Goal: Task Accomplishment & Management: Use online tool/utility

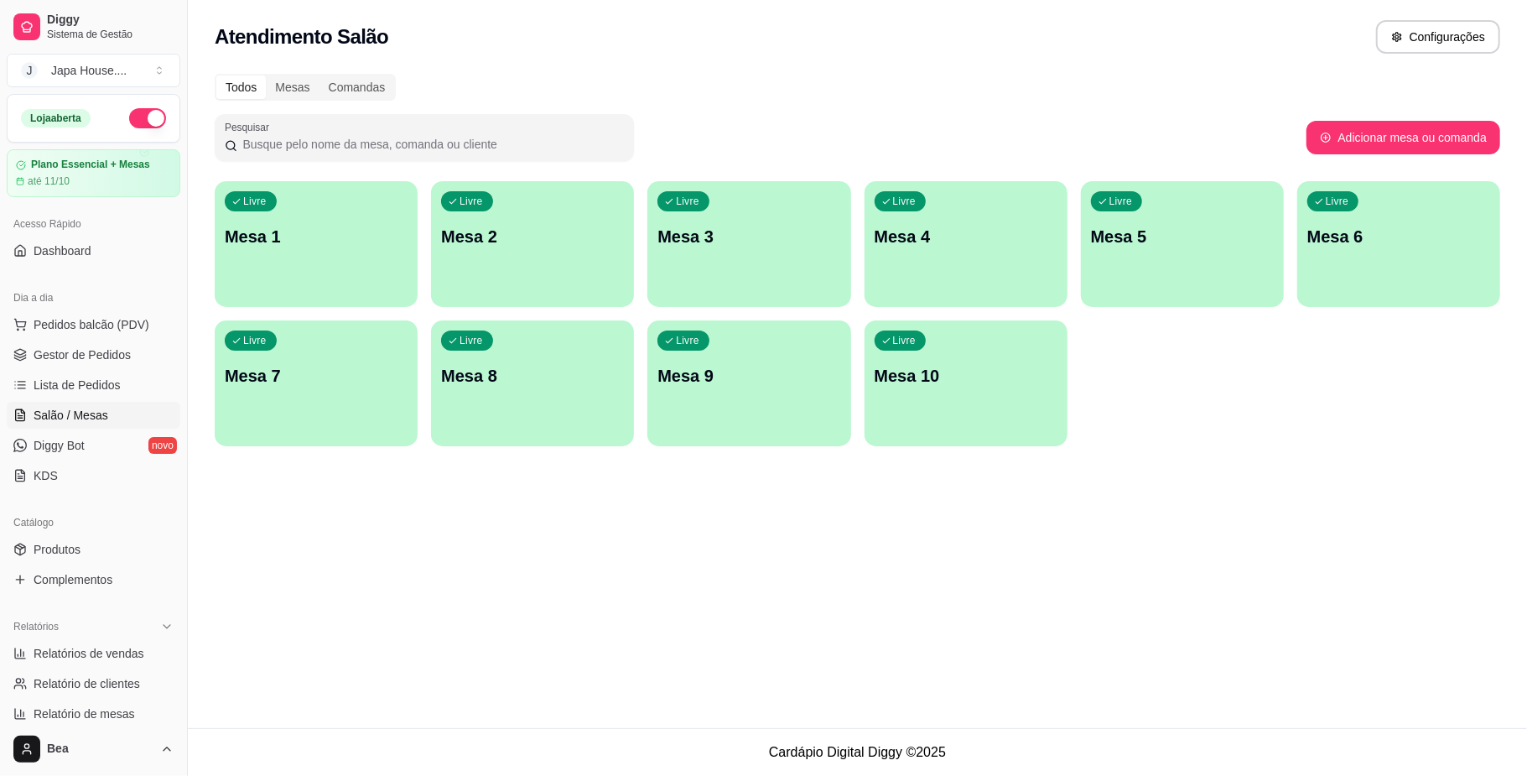
scroll to position [12, 0]
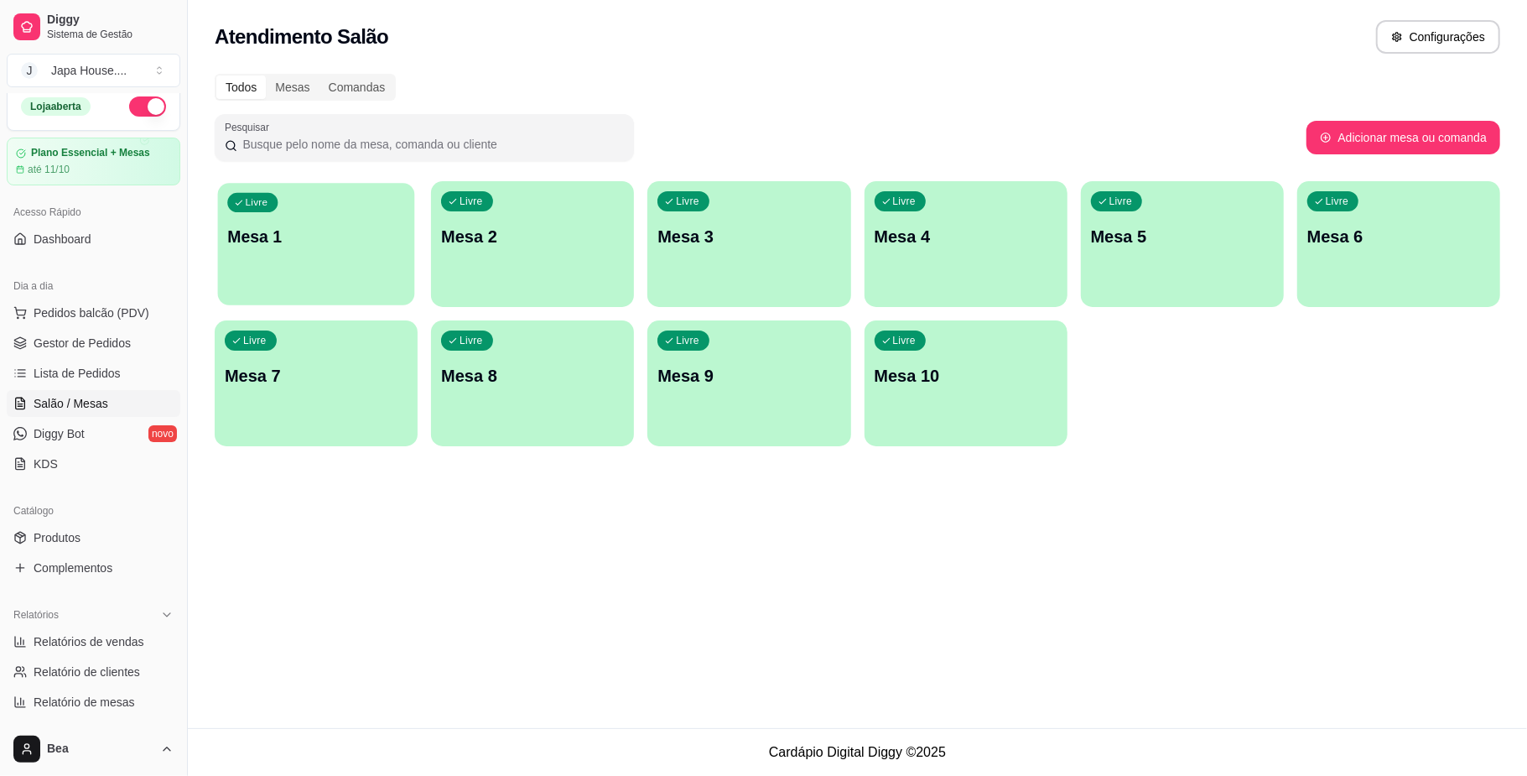
click at [282, 258] on div "Livre Mesa 1" at bounding box center [316, 234] width 197 height 102
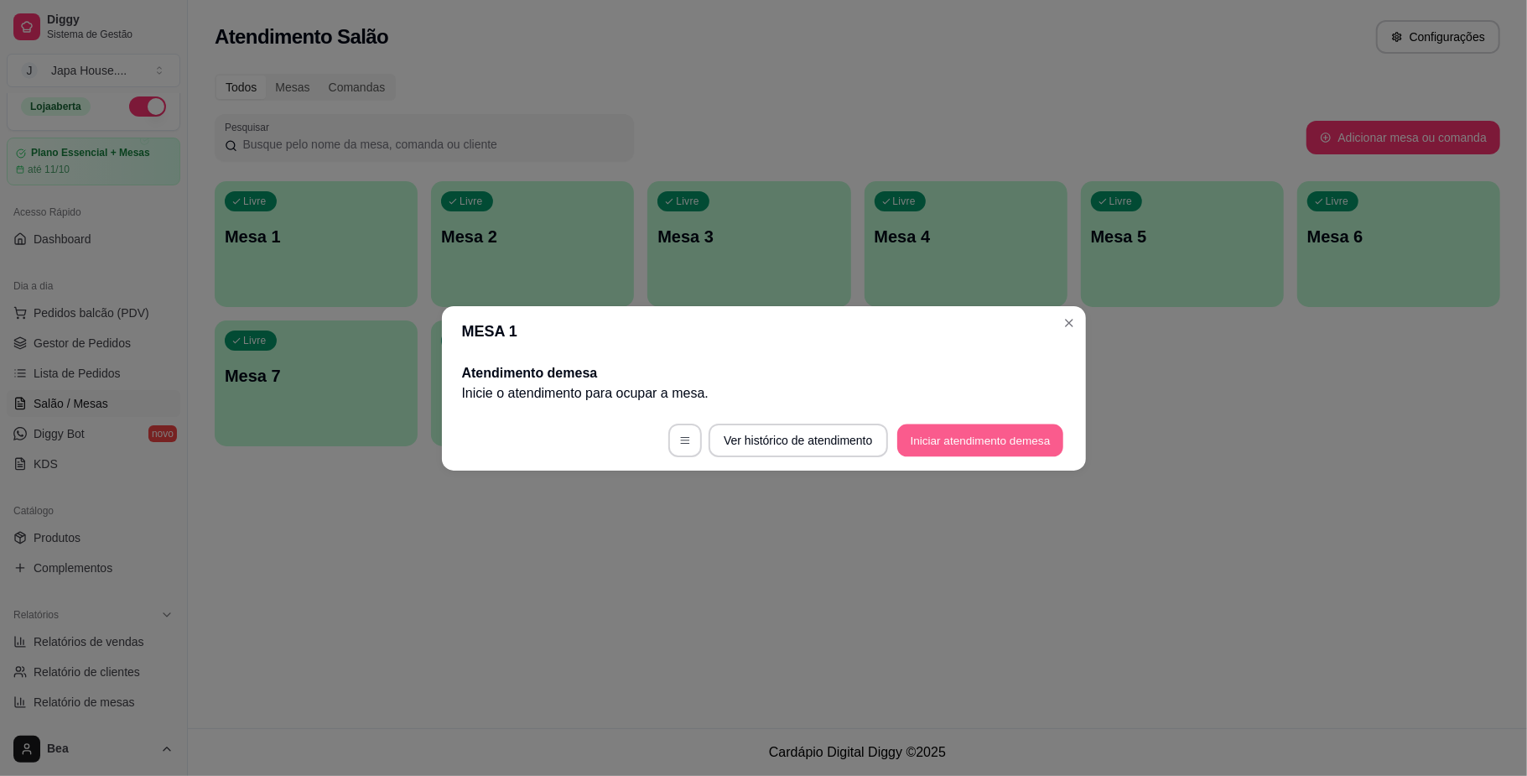
click at [926, 436] on button "Iniciar atendimento de mesa" at bounding box center [980, 439] width 166 height 33
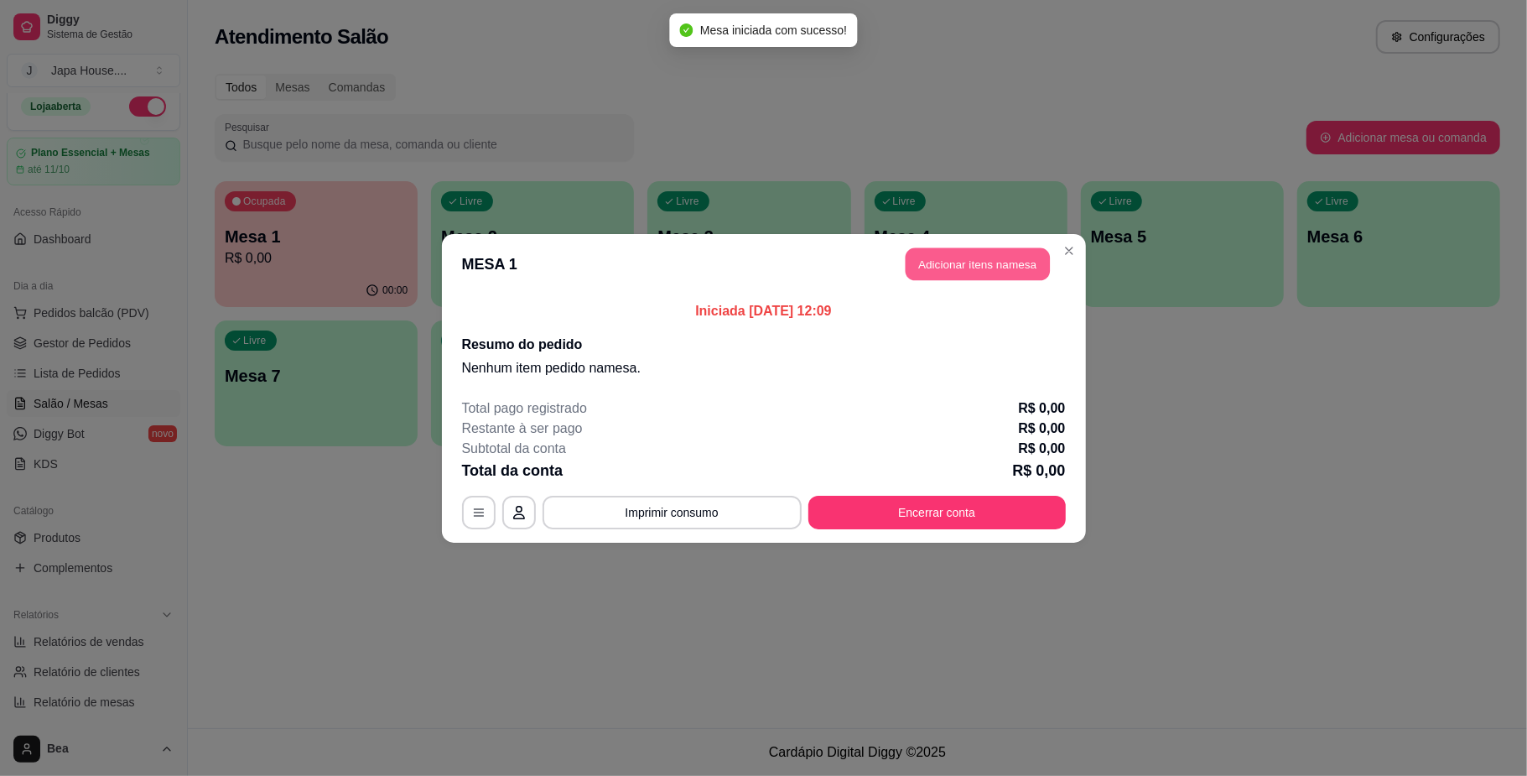
click at [983, 263] on button "Adicionar itens na mesa" at bounding box center [978, 263] width 144 height 33
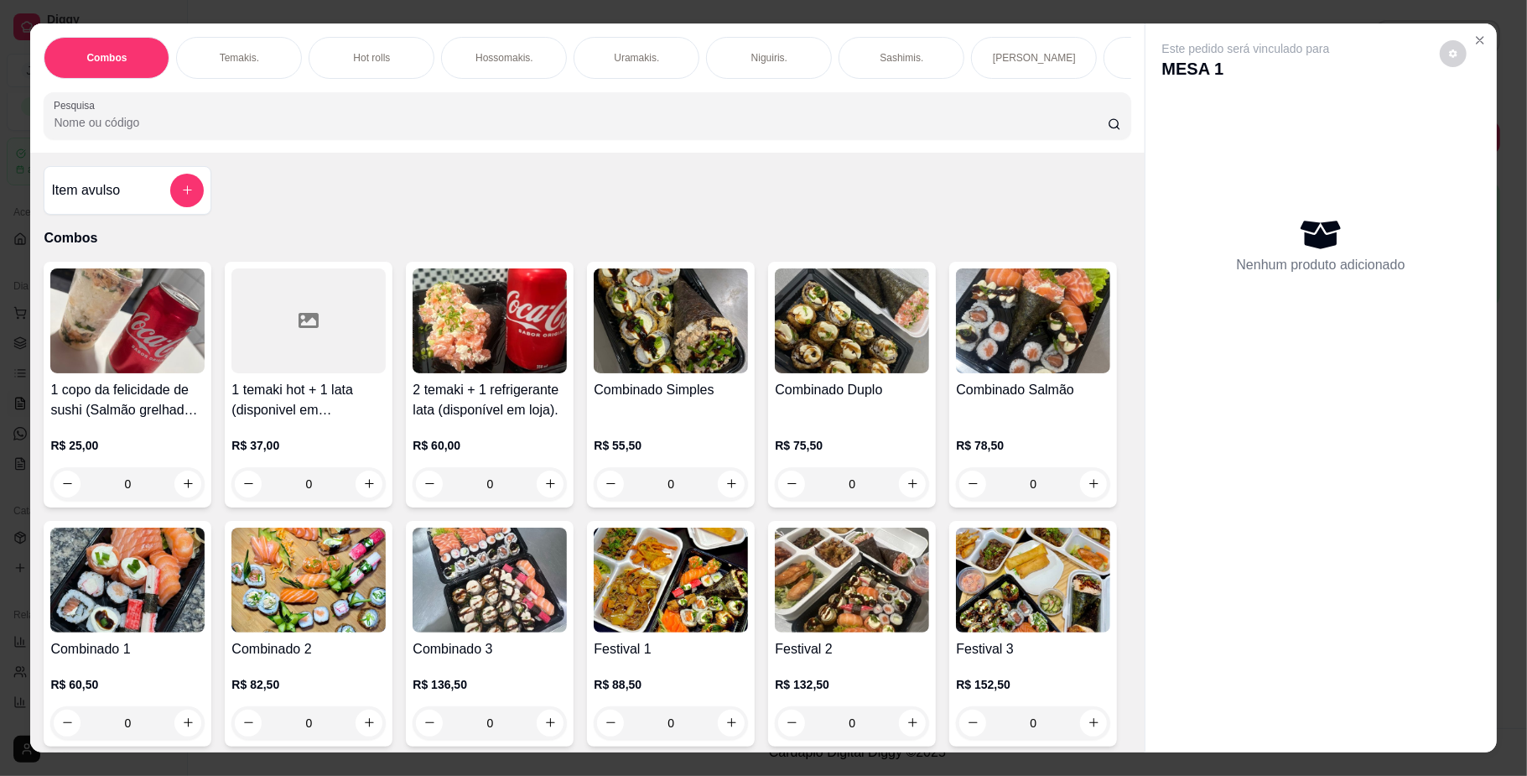
click at [371, 49] on div "Hot rolls" at bounding box center [372, 58] width 126 height 42
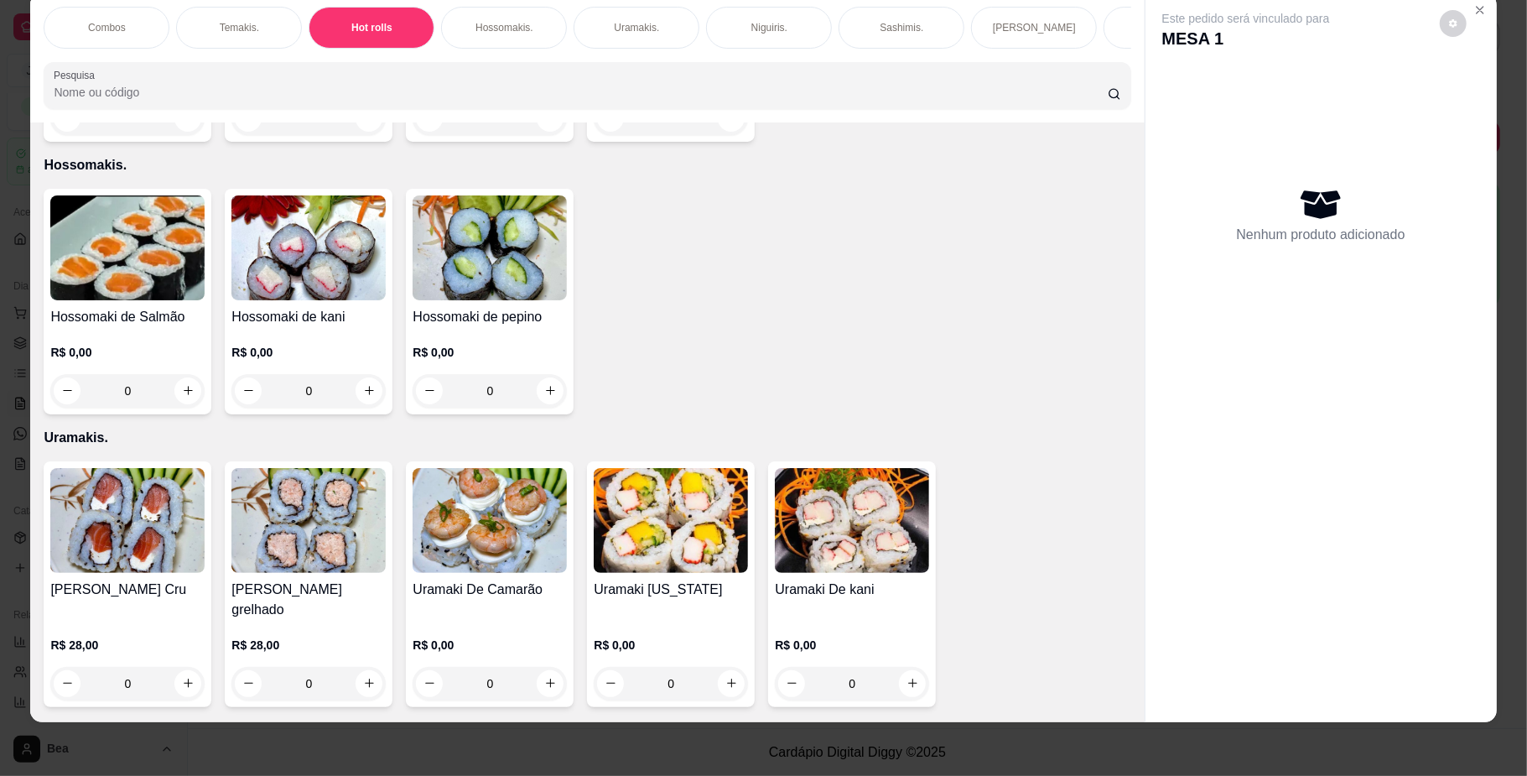
click at [116, 135] on div "R$ 15,00 0" at bounding box center [127, 95] width 154 height 80
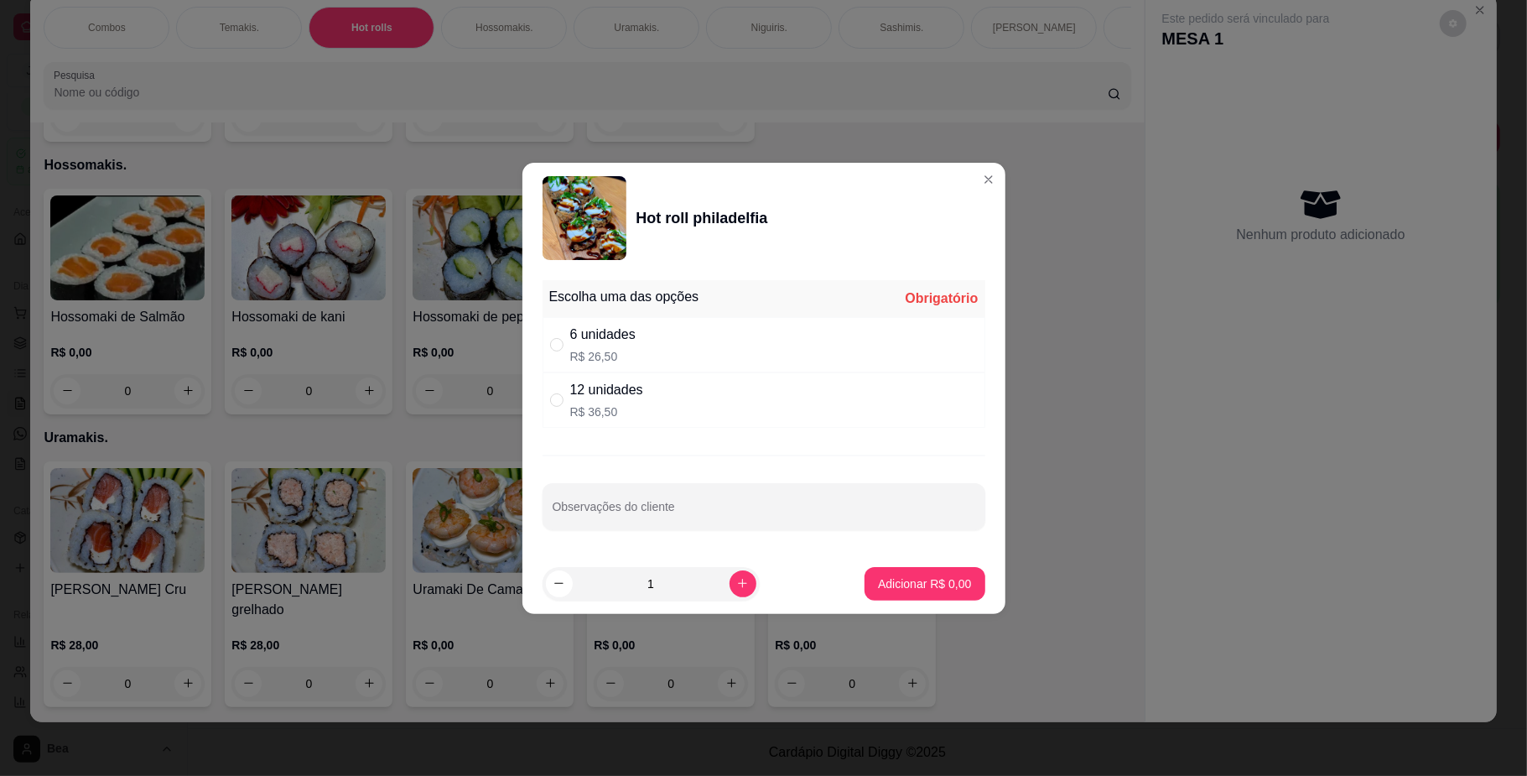
click at [645, 397] on div "12 unidades R$ 36,50" at bounding box center [763, 399] width 443 height 55
radio input "true"
click at [932, 594] on button "Adicionar R$ 36,50" at bounding box center [921, 583] width 123 height 33
type input "1"
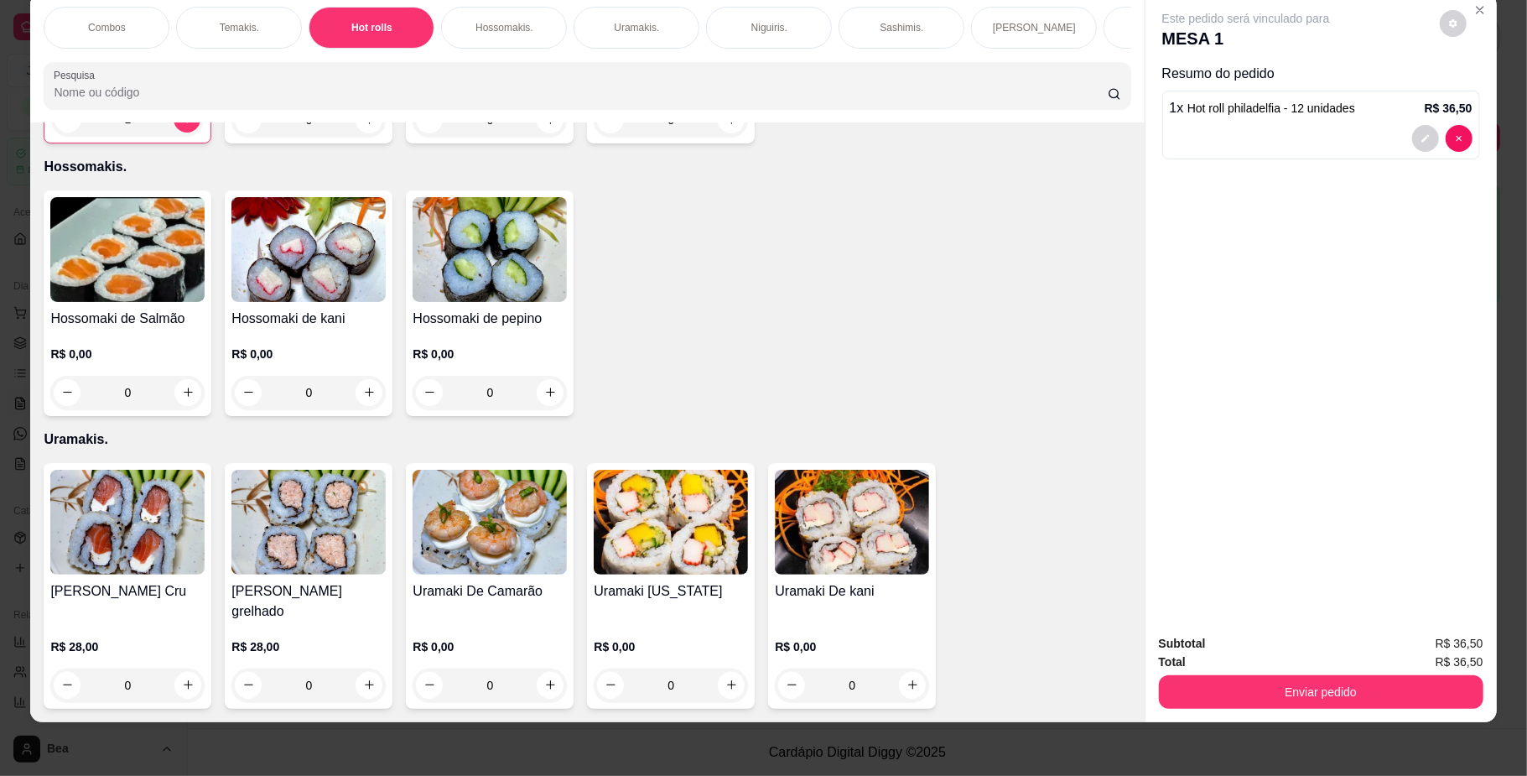
scroll to position [0, 951]
click at [609, 8] on div "Yakisoba" at bounding box center [613, 28] width 126 height 42
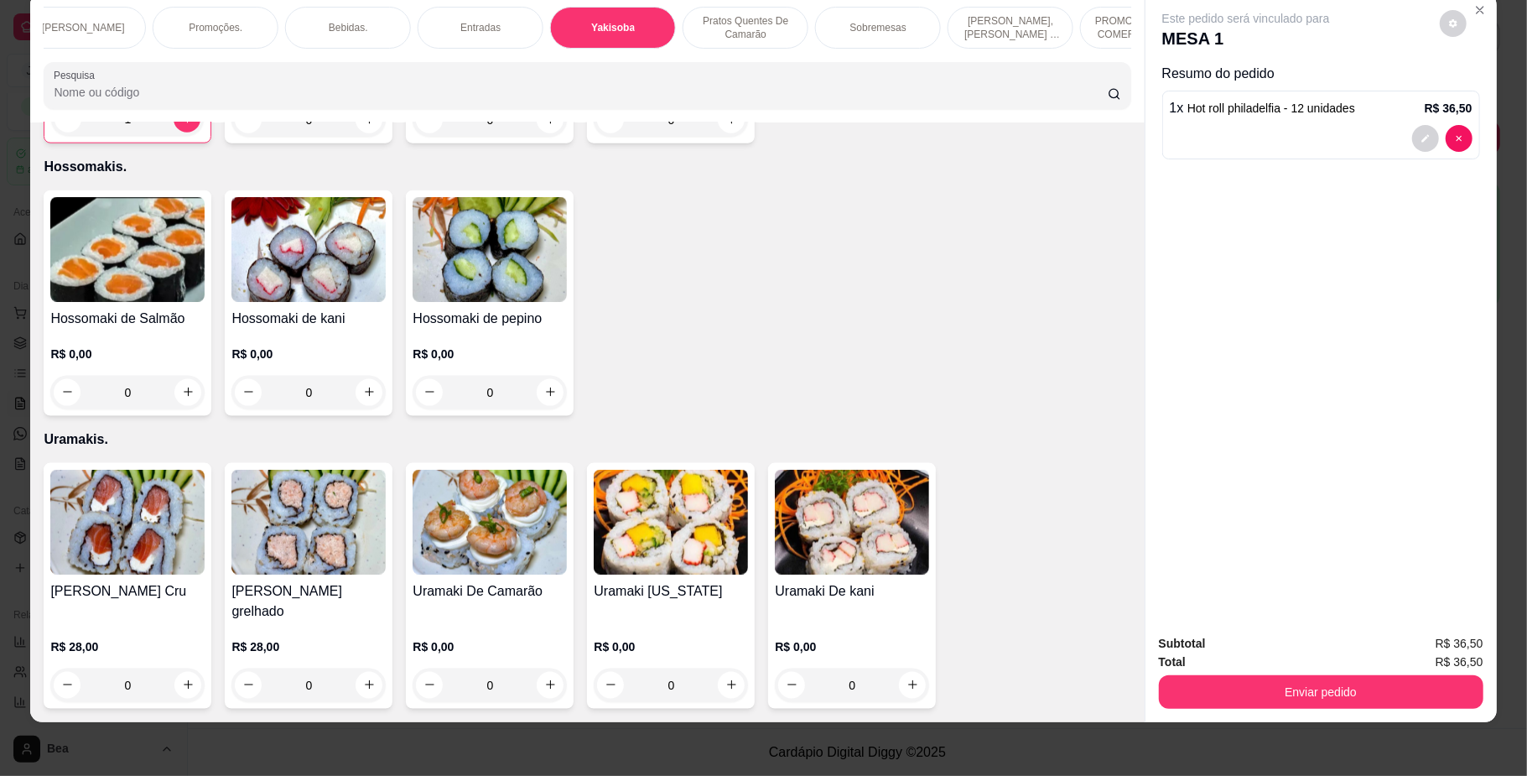
scroll to position [4910, 0]
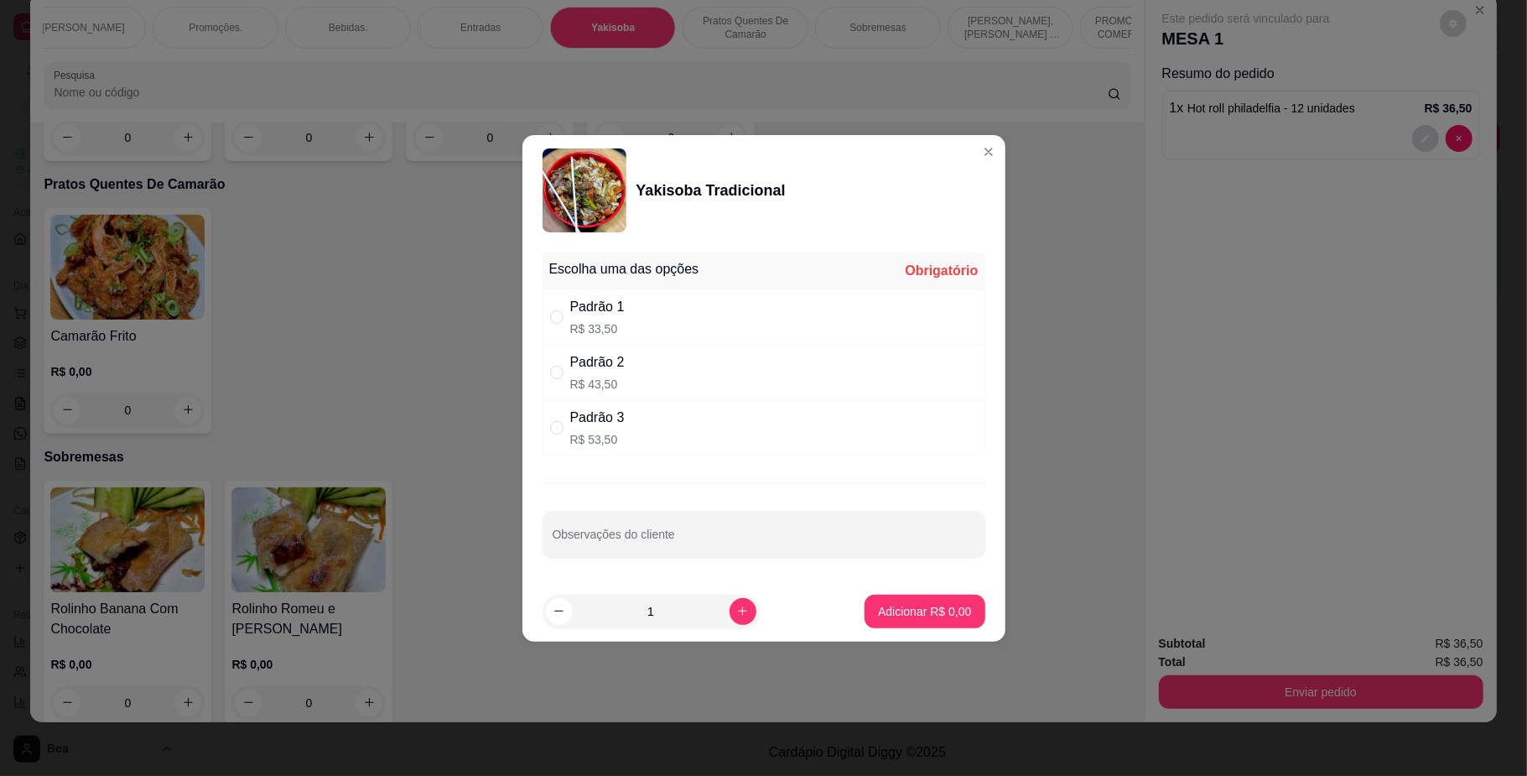
click at [735, 429] on div "Padrão 3 R$ 53,50" at bounding box center [763, 427] width 443 height 55
radio input "true"
click at [882, 600] on button "Adicionar R$ 53,50" at bounding box center [921, 610] width 123 height 33
type input "1"
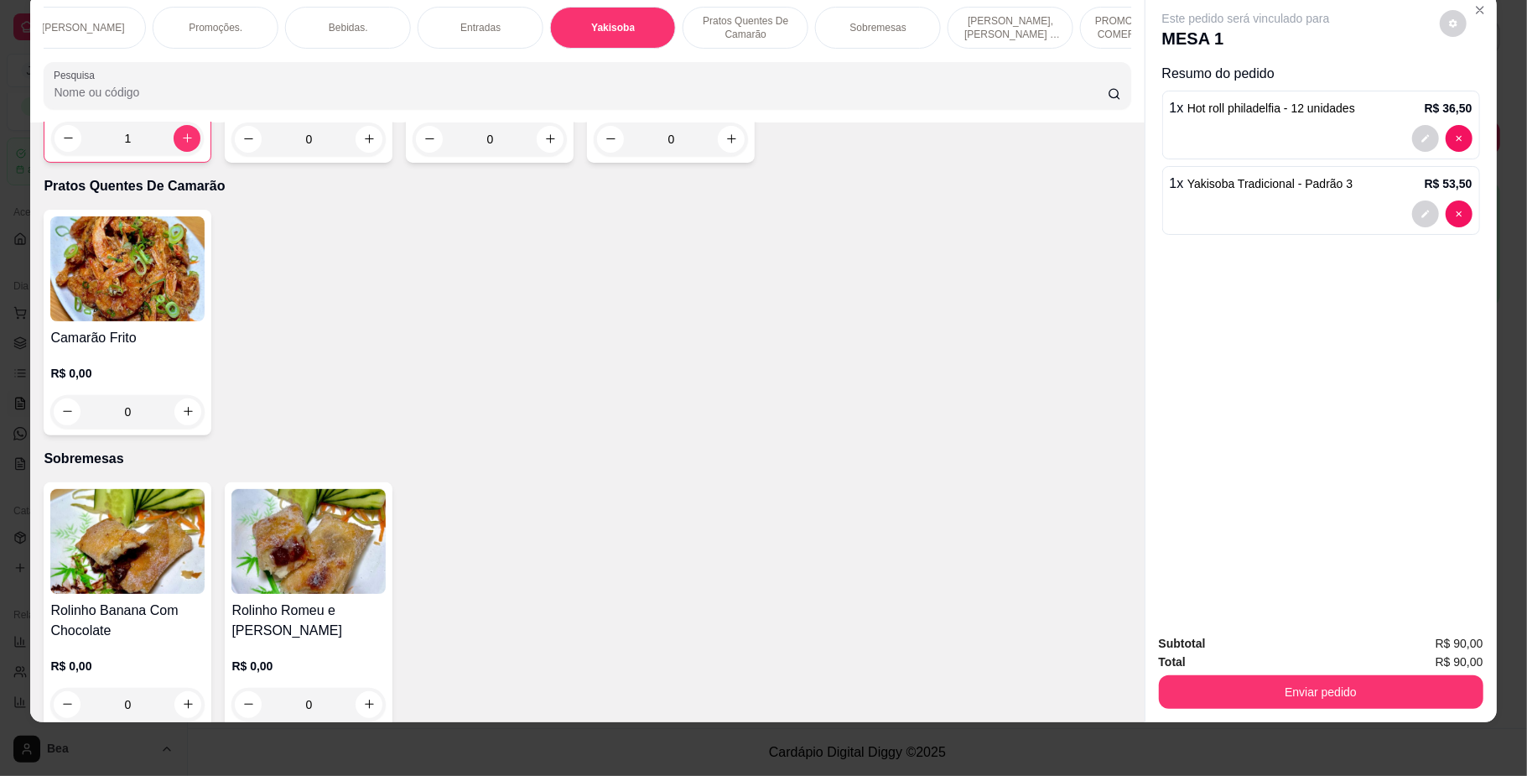
click at [335, 35] on div "Bebidas." at bounding box center [348, 28] width 126 height 42
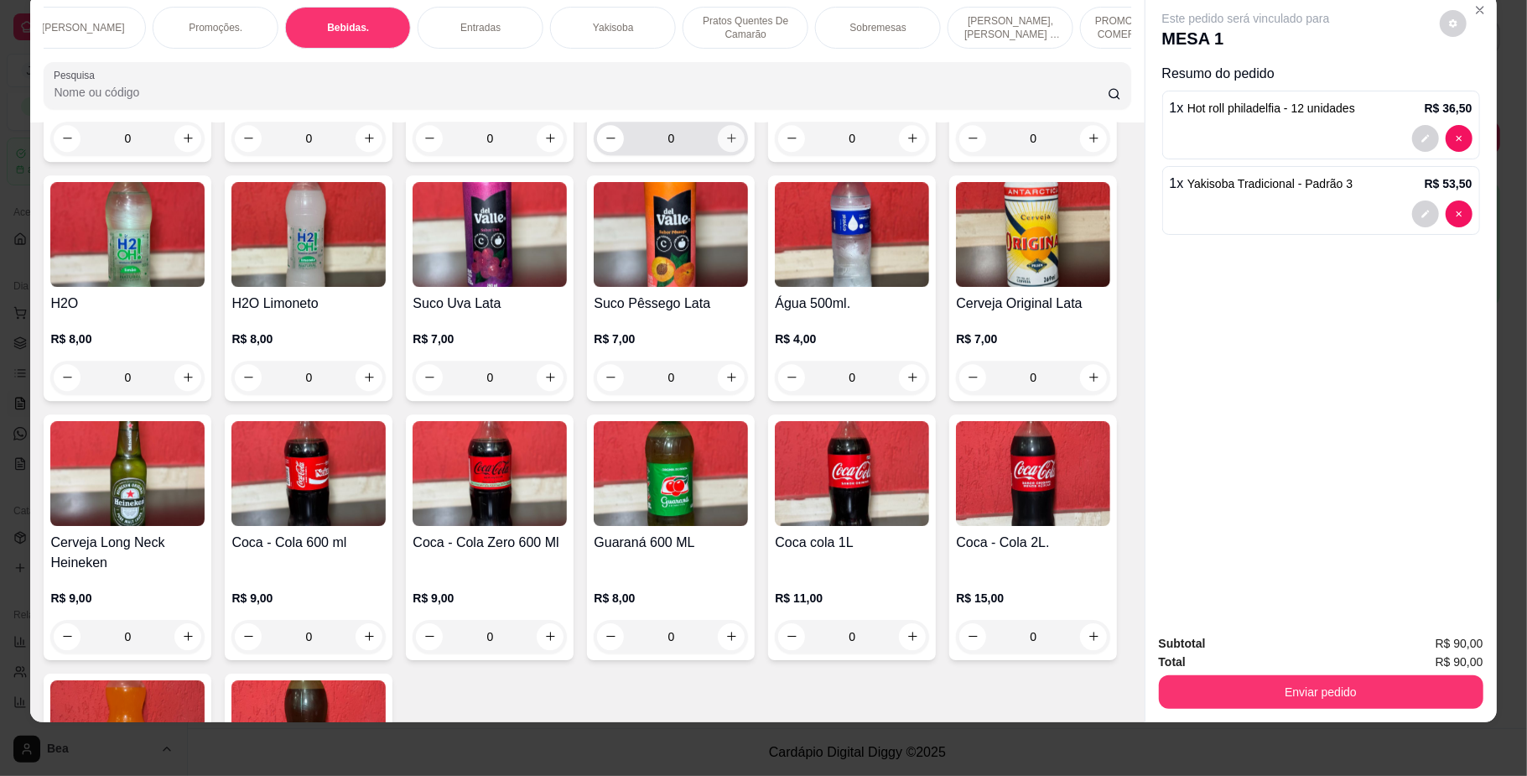
click at [725, 144] on icon "increase-product-quantity" at bounding box center [731, 138] width 13 height 13
type input "1"
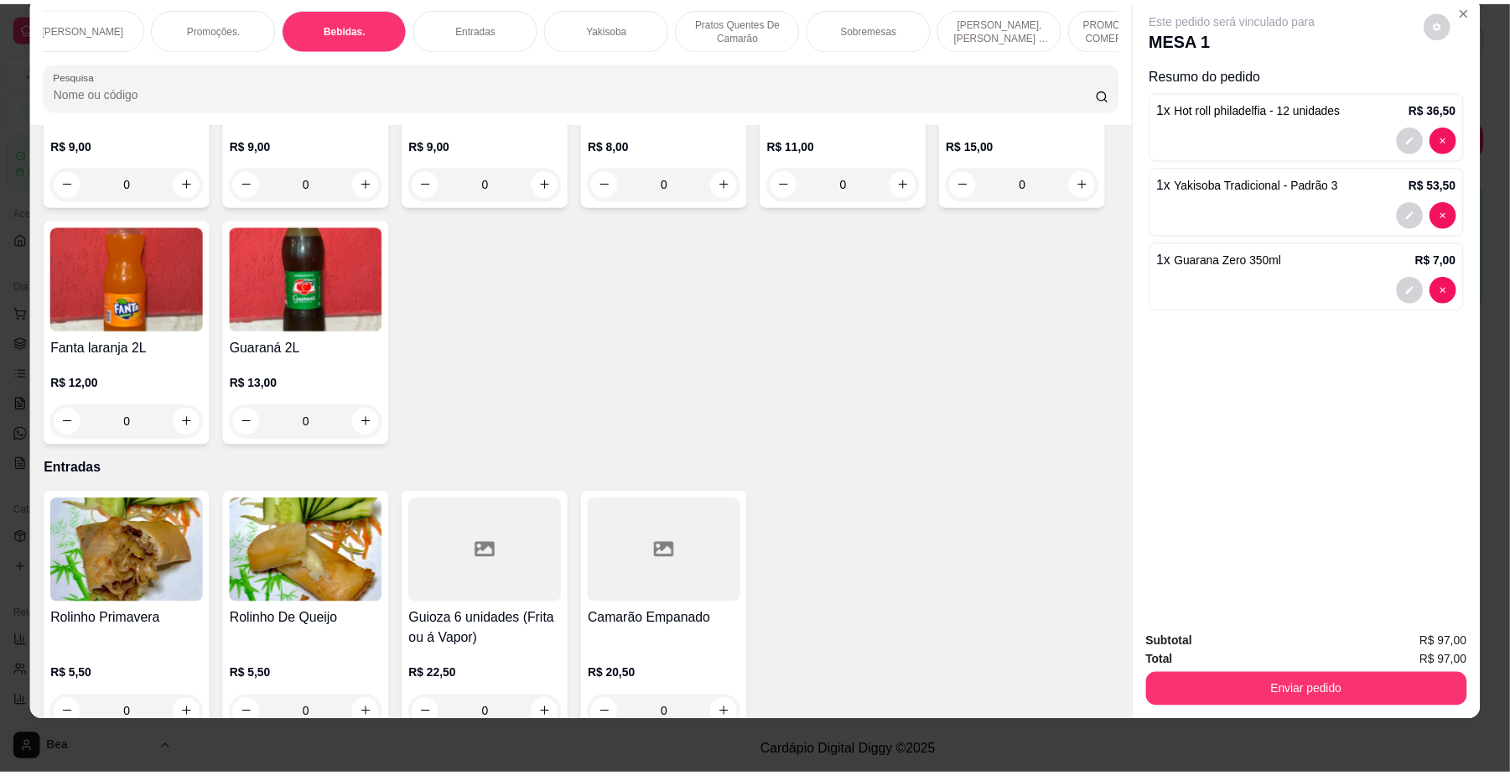
scroll to position [4105, 0]
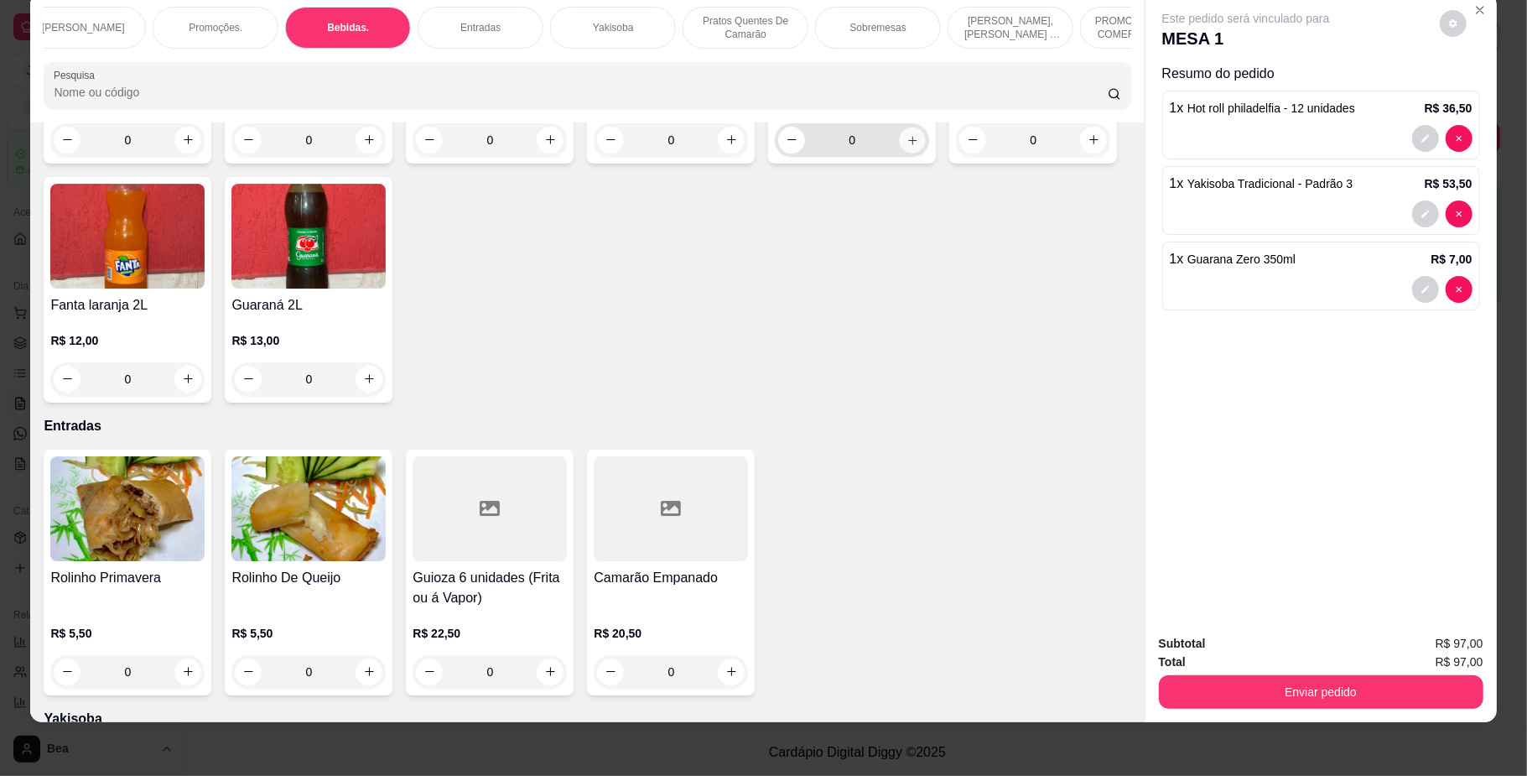
click at [900, 153] on button "increase-product-quantity" at bounding box center [913, 140] width 26 height 26
type input "1"
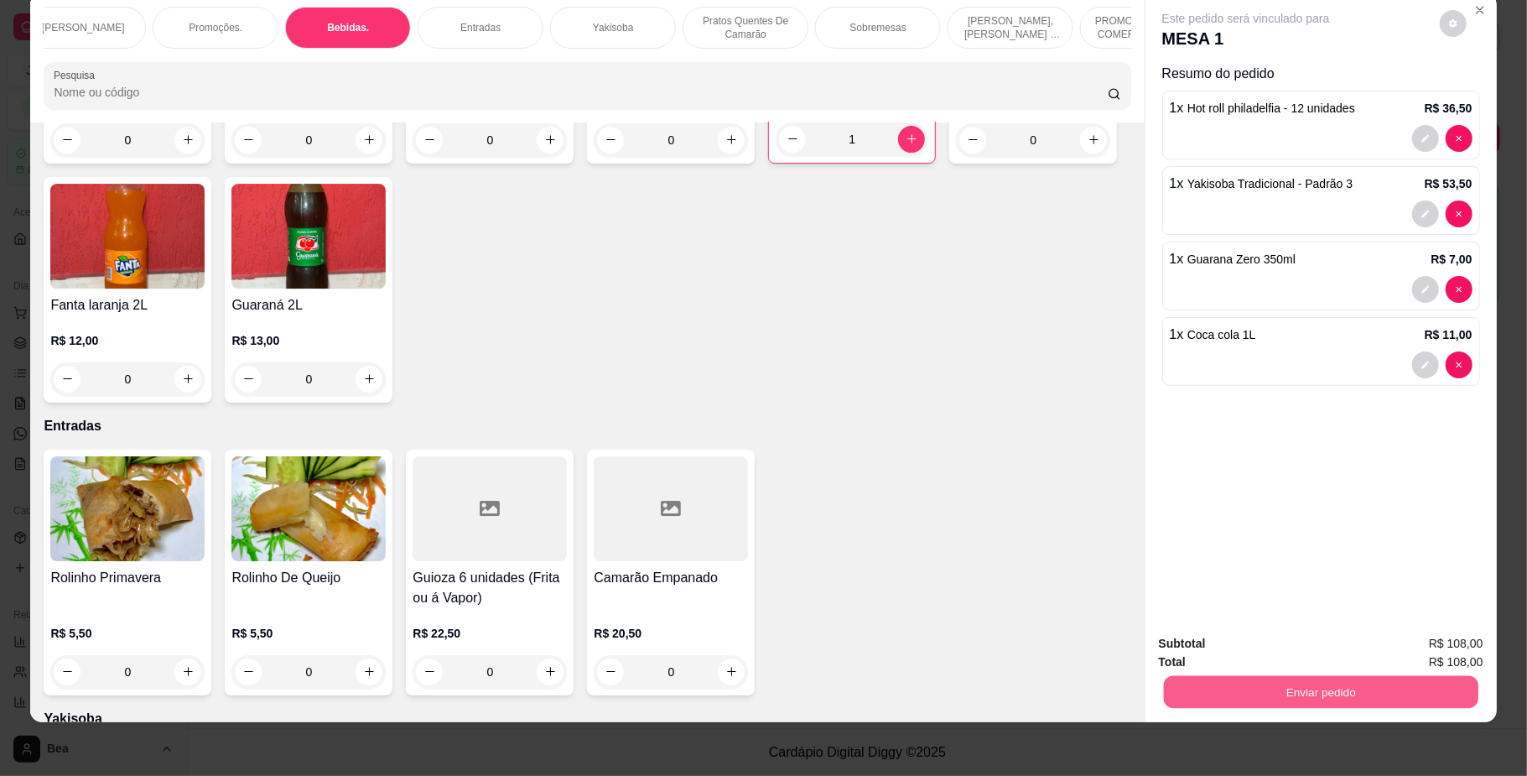
click at [1241, 706] on button "Enviar pedido" at bounding box center [1320, 692] width 314 height 33
click at [1248, 642] on button "Não registrar e enviar pedido" at bounding box center [1263, 651] width 169 height 31
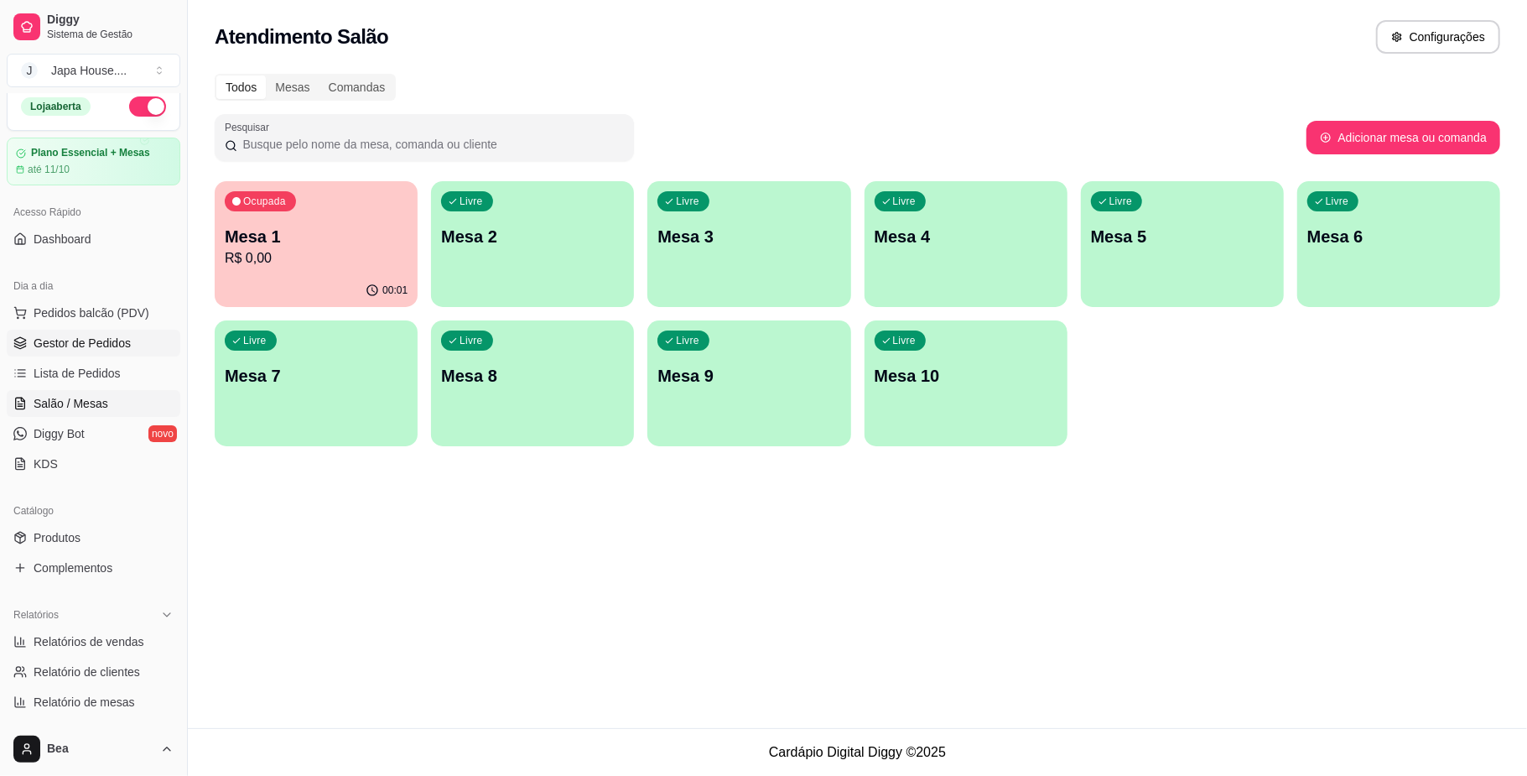
click at [34, 339] on span "Gestor de Pedidos" at bounding box center [82, 343] width 97 height 17
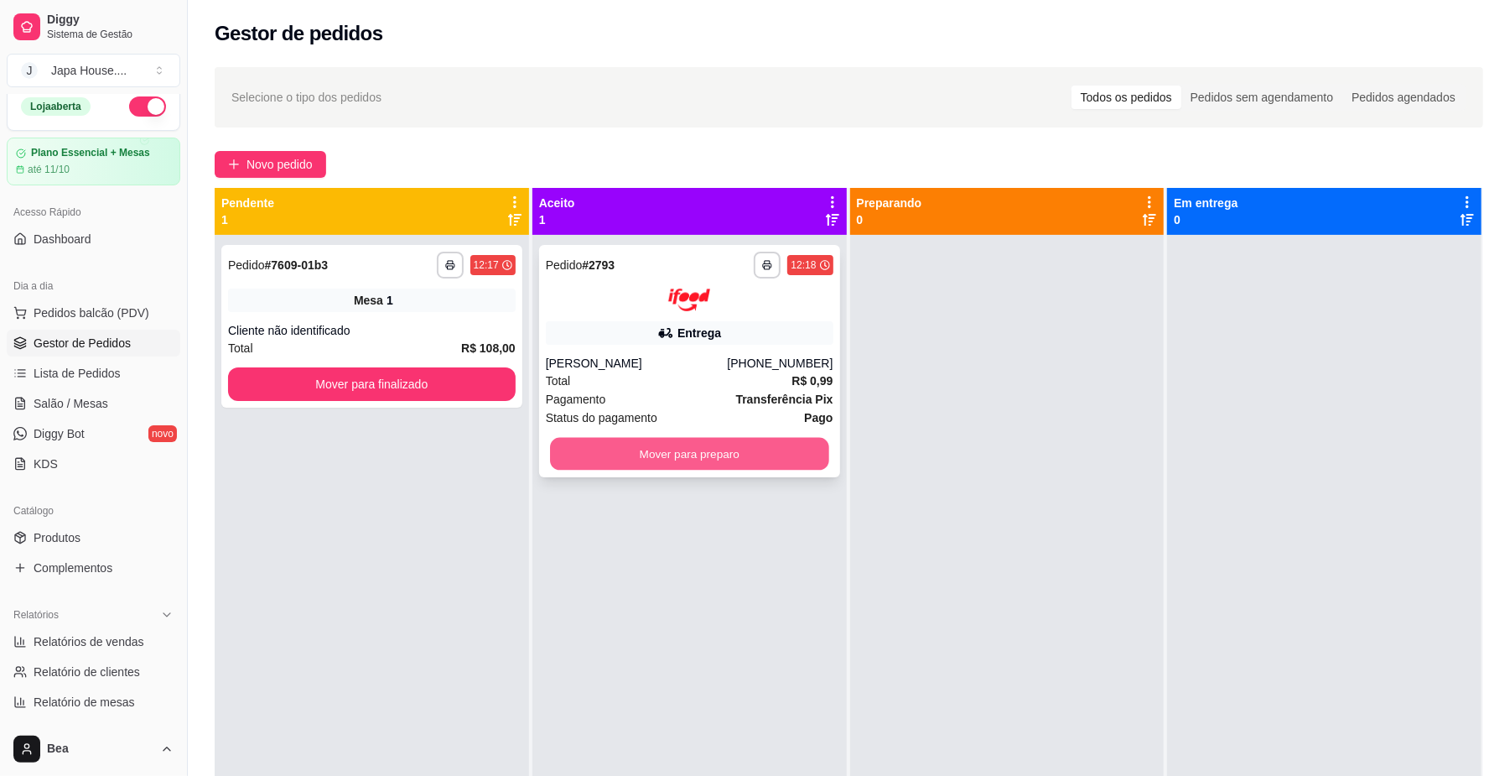
click at [714, 451] on button "Mover para preparo" at bounding box center [689, 453] width 278 height 33
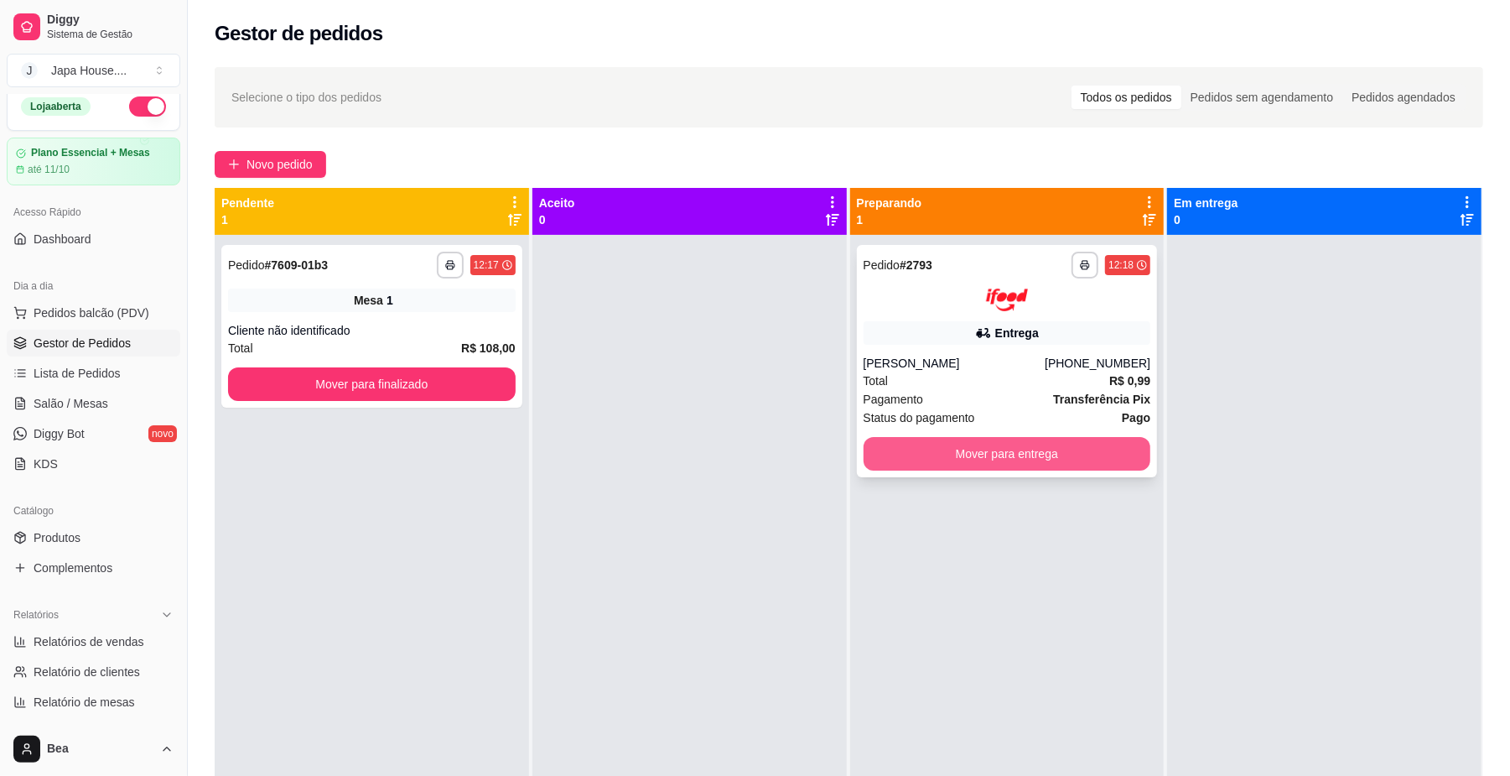
click at [910, 454] on button "Mover para entrega" at bounding box center [1008, 454] width 288 height 34
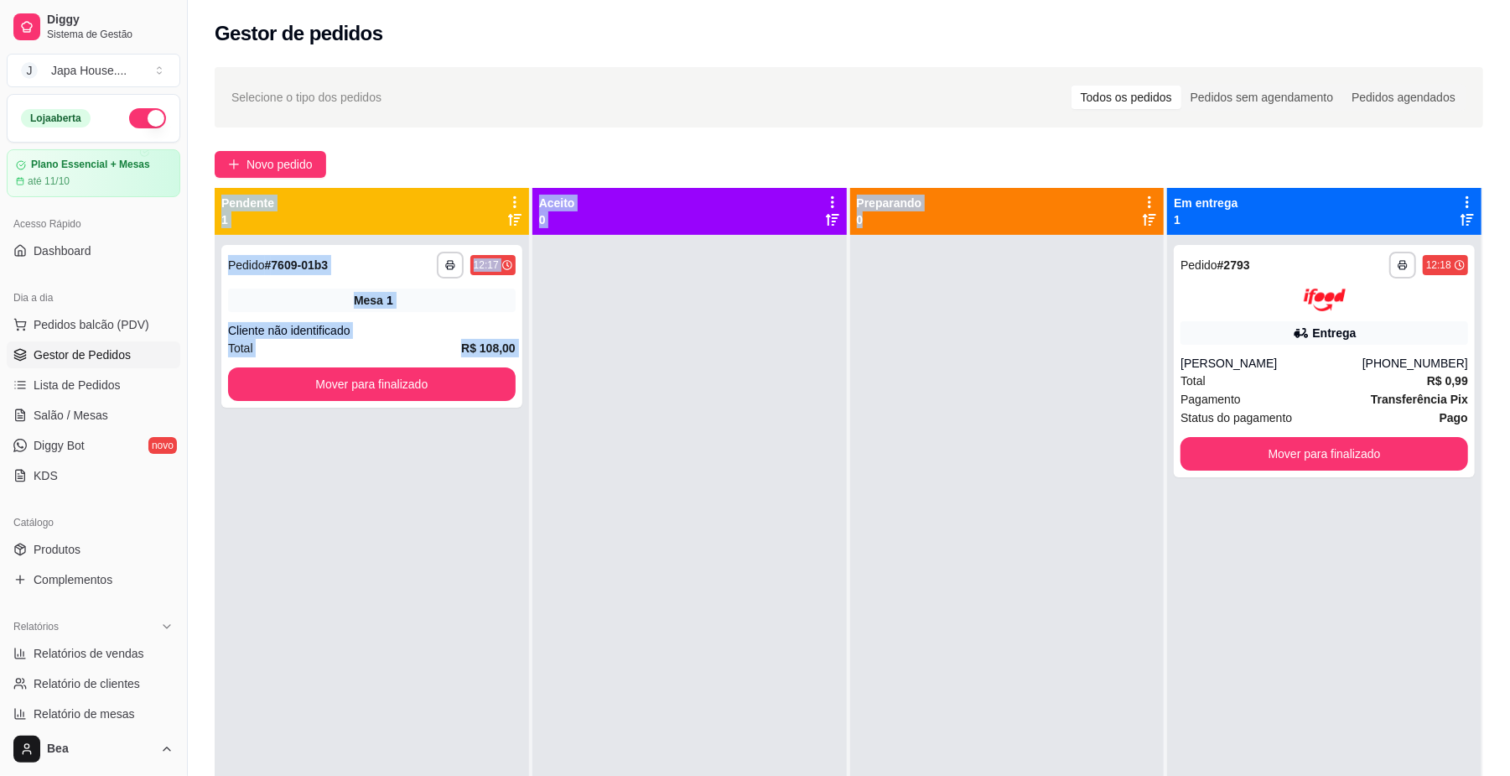
drag, startPoint x: 493, startPoint y: 154, endPoint x: 1015, endPoint y: 248, distance: 529.9
click at [1015, 248] on div "**********" at bounding box center [849, 520] width 1322 height 927
click at [1015, 248] on div at bounding box center [1007, 623] width 314 height 776
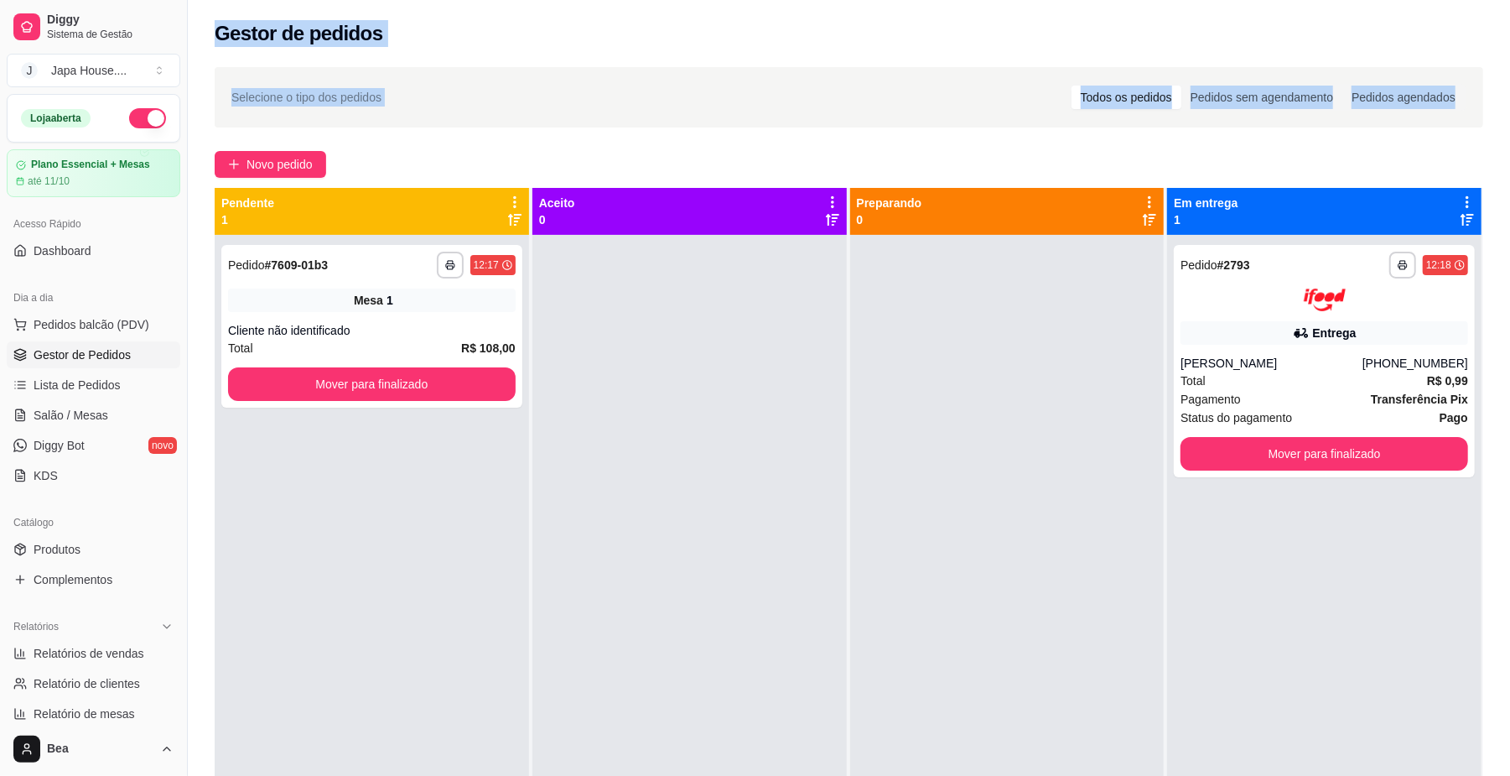
drag, startPoint x: 201, startPoint y: 1, endPoint x: 1526, endPoint y: 85, distance: 1327.5
click at [1509, 85] on html "**********" at bounding box center [755, 388] width 1510 height 776
click at [1356, 35] on div "Gestor de pedidos" at bounding box center [849, 33] width 1269 height 27
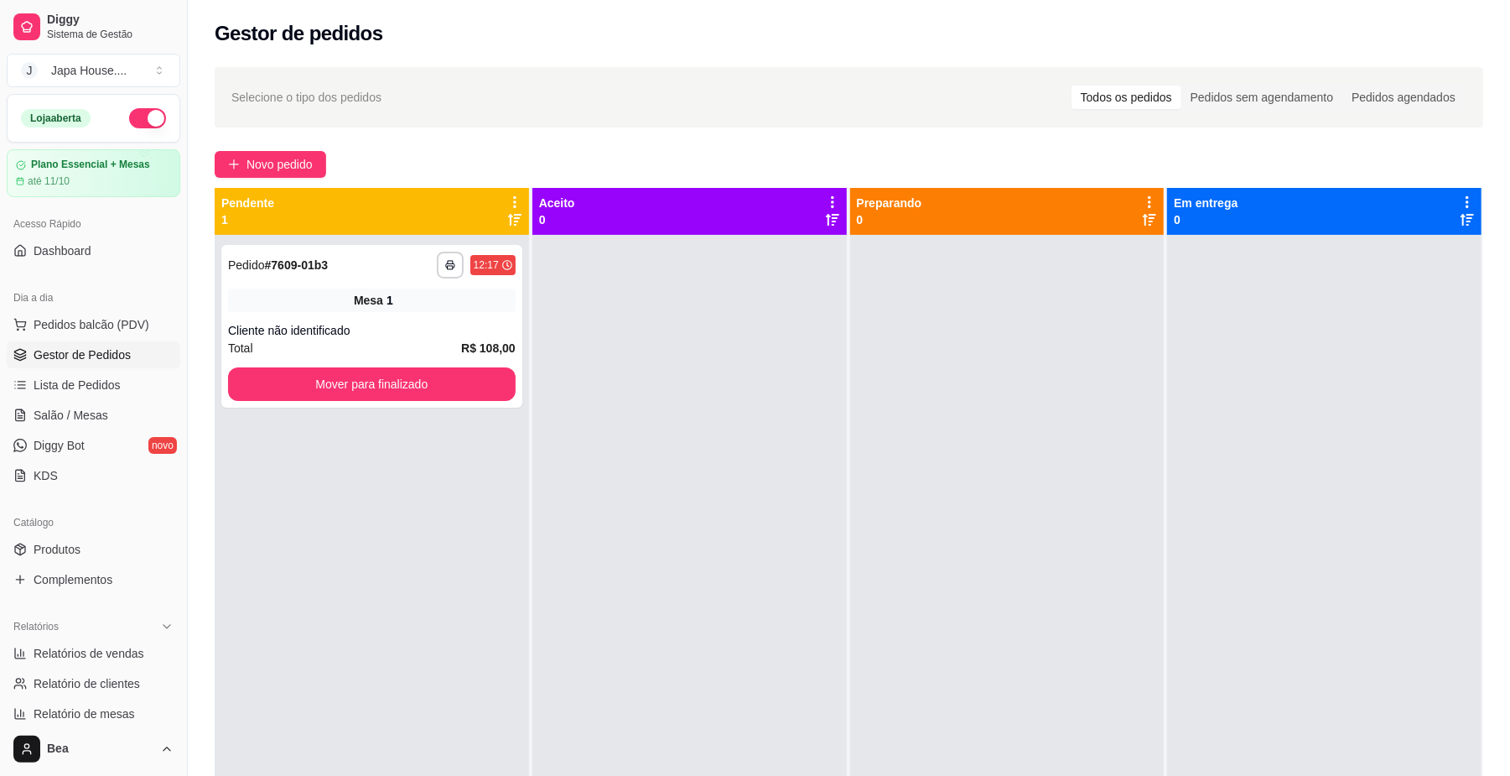
click at [1336, 344] on div at bounding box center [1324, 623] width 314 height 776
click at [71, 408] on span "Salão / Mesas" at bounding box center [71, 415] width 75 height 17
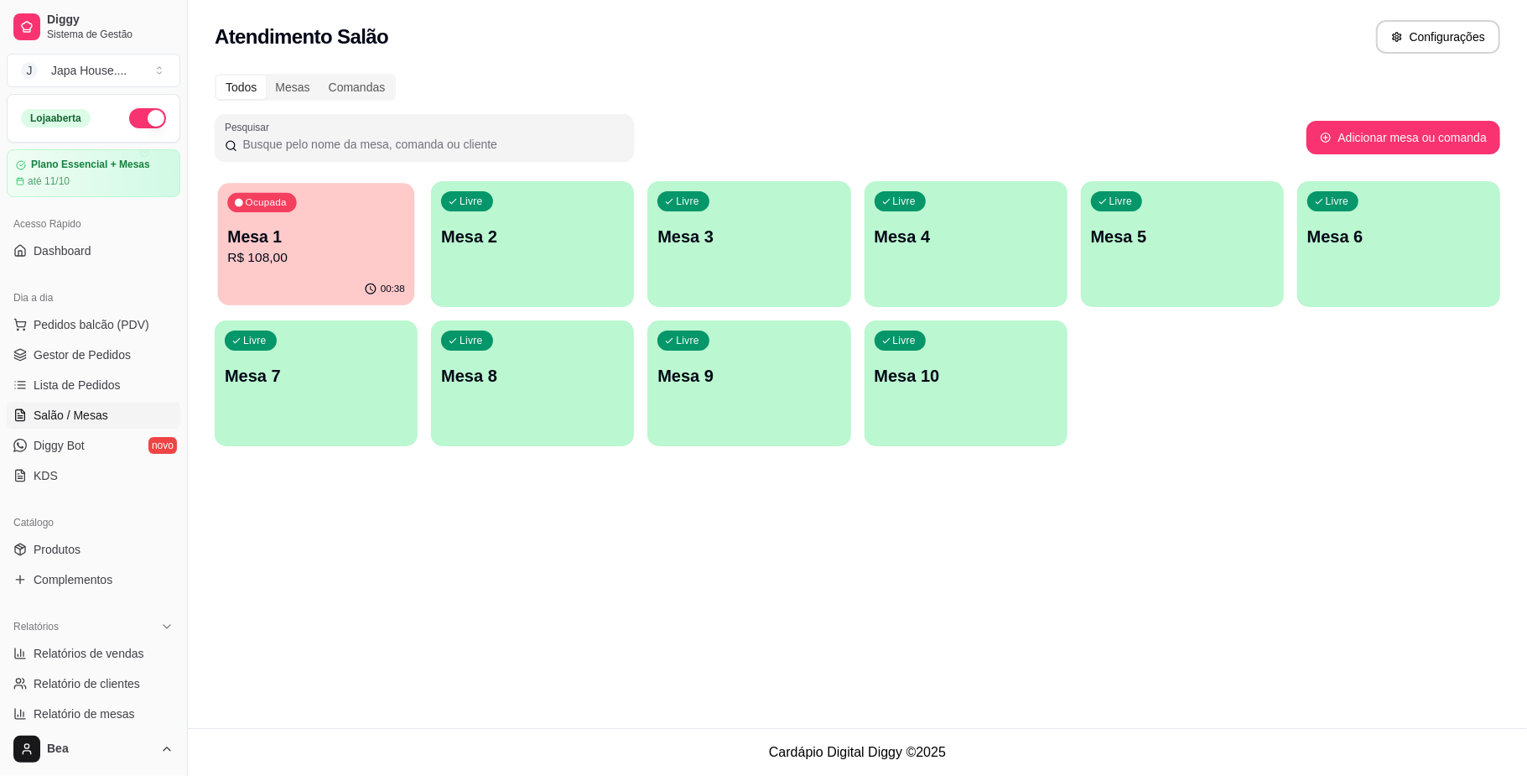
click at [343, 280] on div "00:38" at bounding box center [316, 289] width 197 height 32
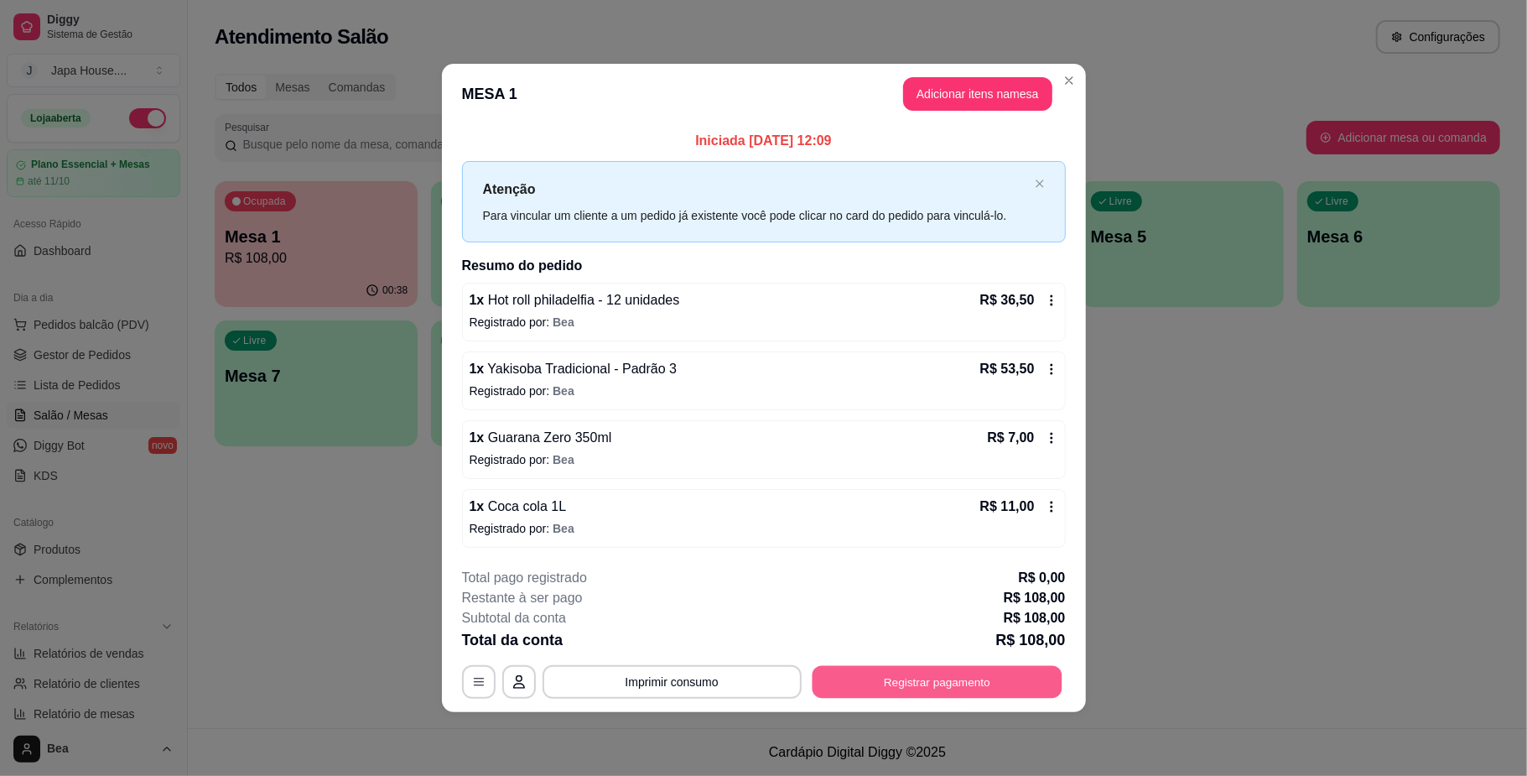
click at [892, 686] on button "Registrar pagamento" at bounding box center [937, 682] width 250 height 33
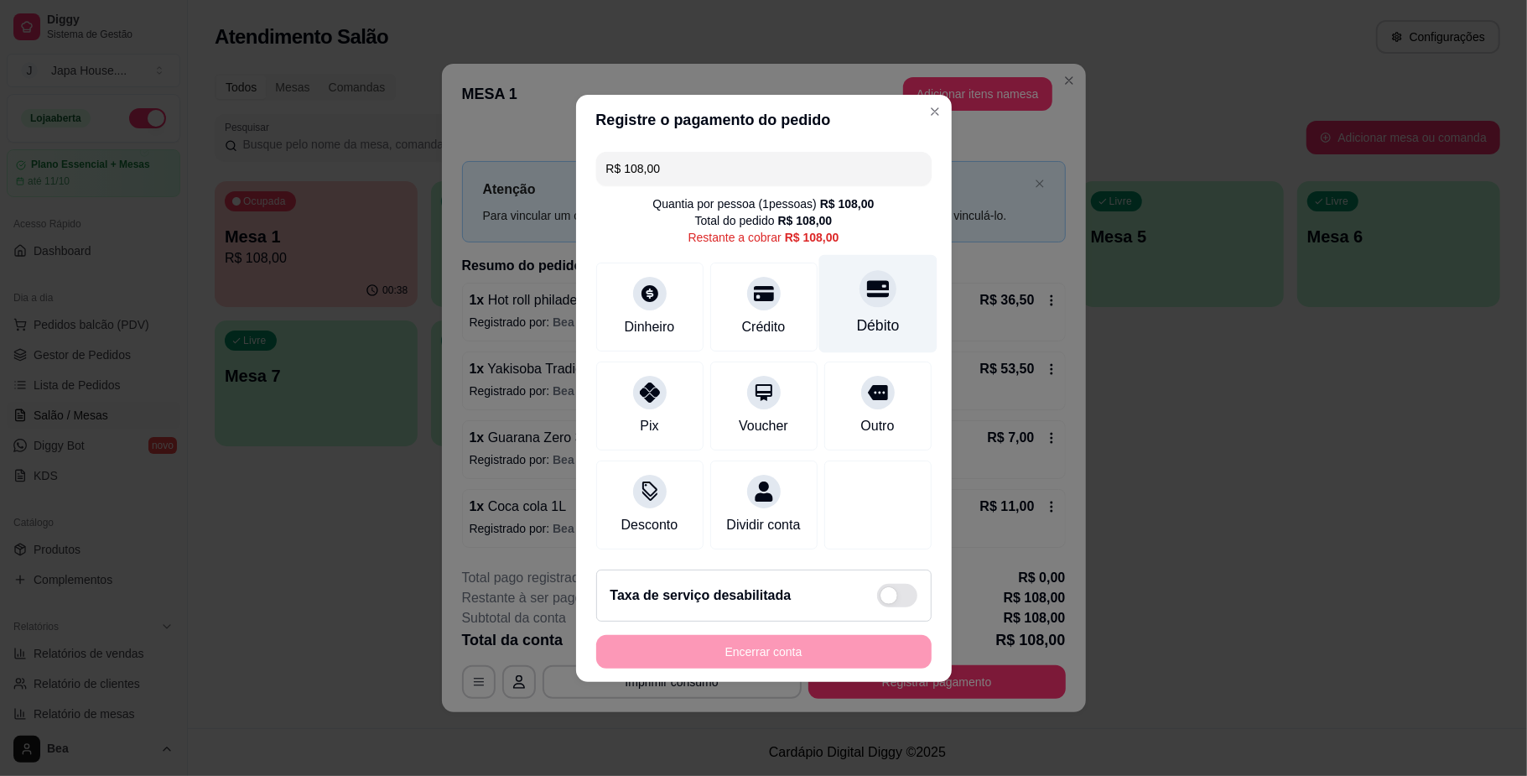
click at [844, 300] on div "Débito" at bounding box center [877, 303] width 118 height 98
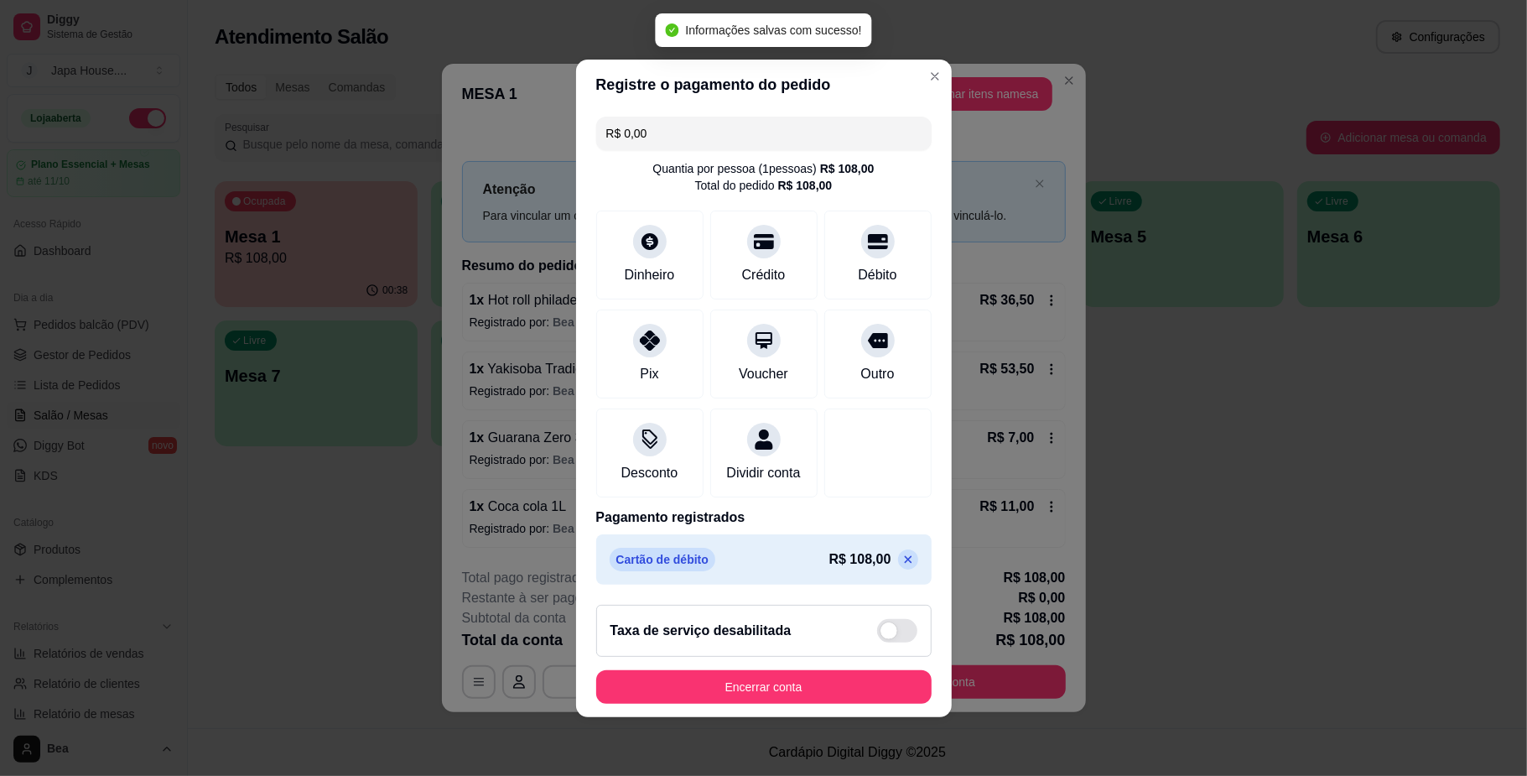
type input "R$ 0,00"
click at [749, 698] on button "Encerrar conta" at bounding box center [763, 686] width 325 height 33
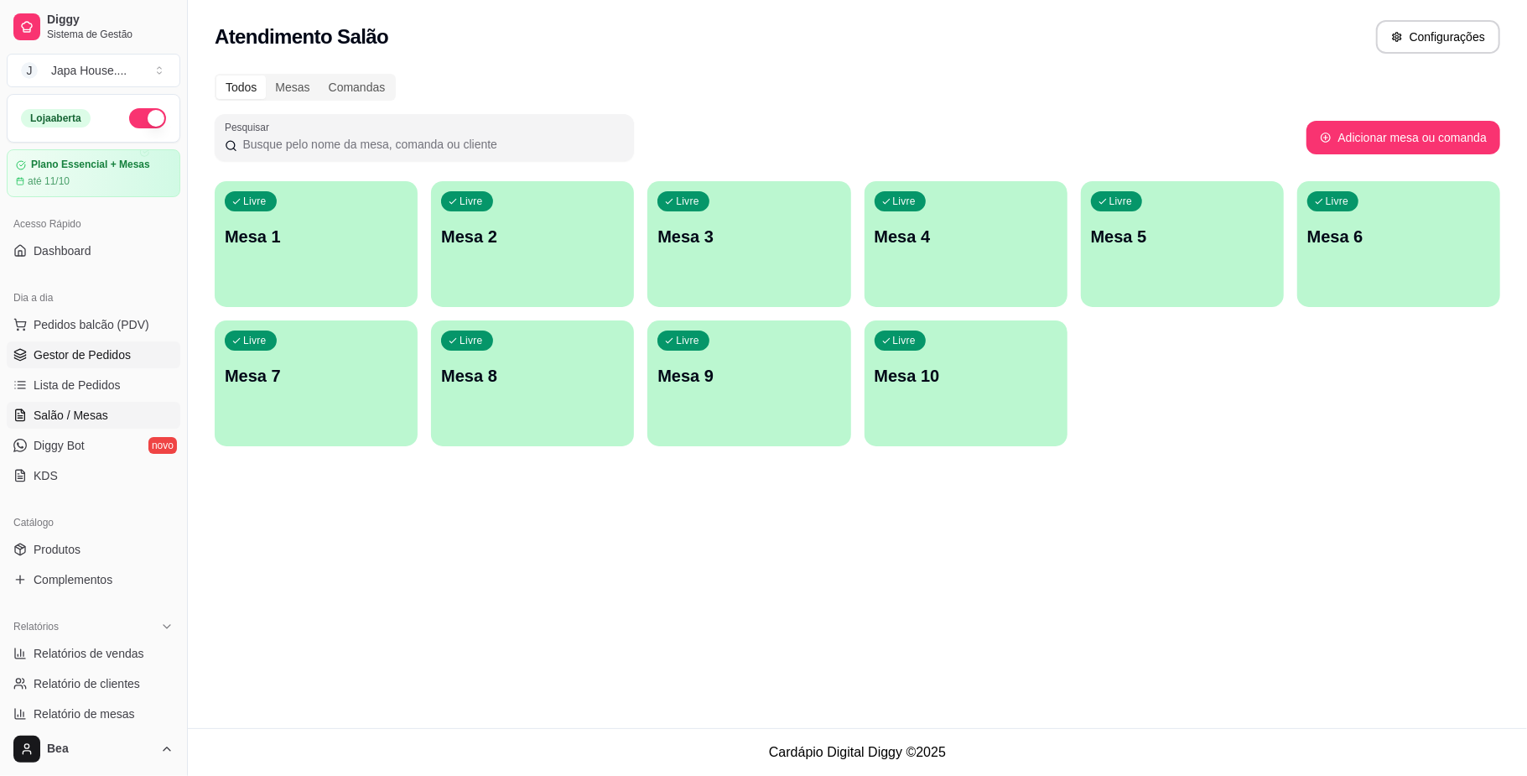
click at [111, 354] on span "Gestor de Pedidos" at bounding box center [82, 354] width 97 height 17
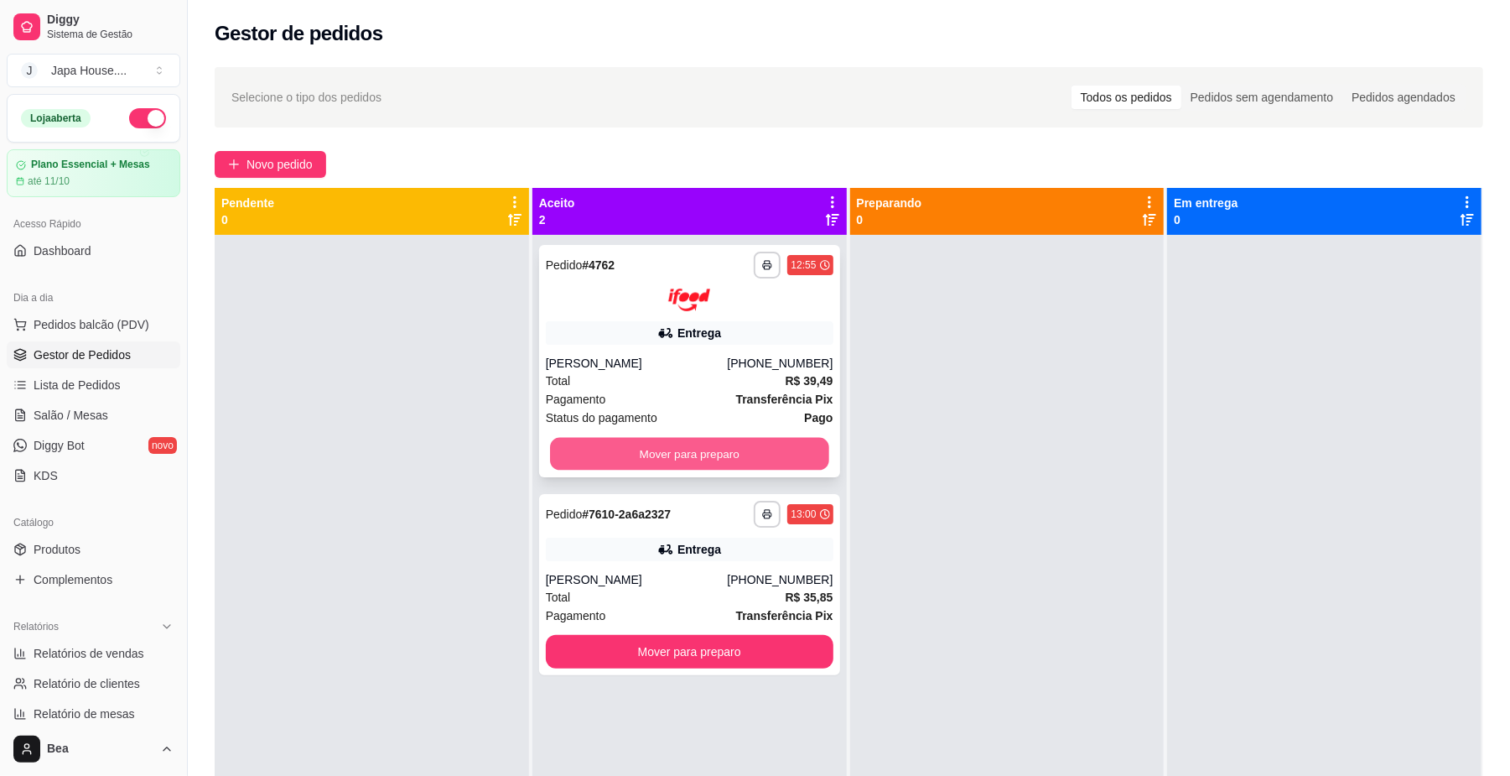
click at [699, 450] on button "Mover para preparo" at bounding box center [689, 453] width 278 height 33
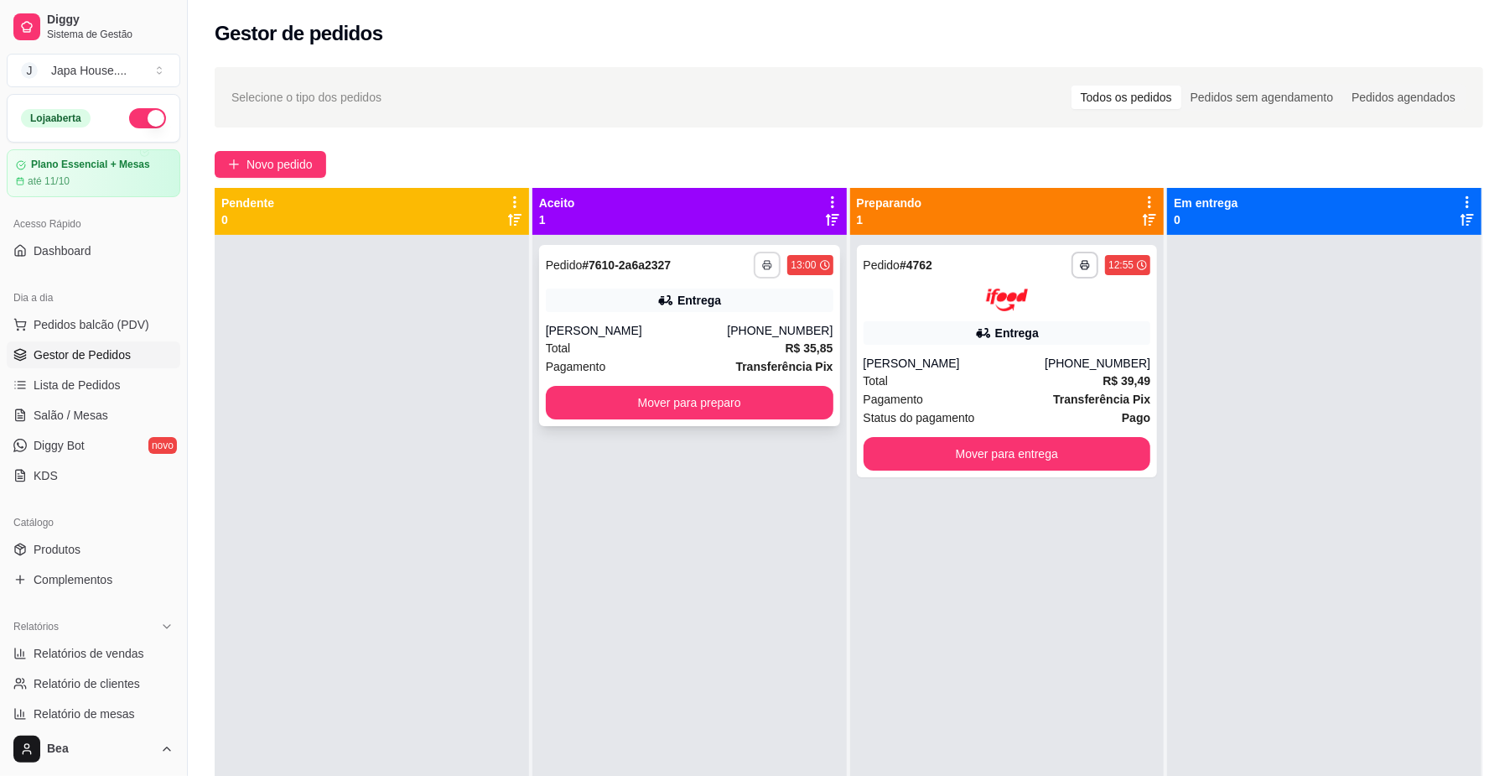
click at [765, 266] on icon "button" at bounding box center [767, 265] width 10 height 10
click at [735, 366] on button "IMPRESSORA" at bounding box center [715, 357] width 117 height 26
click at [765, 260] on icon "button" at bounding box center [768, 265] width 10 height 10
click at [728, 346] on button "IMPRESSORA" at bounding box center [715, 357] width 117 height 26
click at [763, 268] on icon "button" at bounding box center [768, 265] width 10 height 10
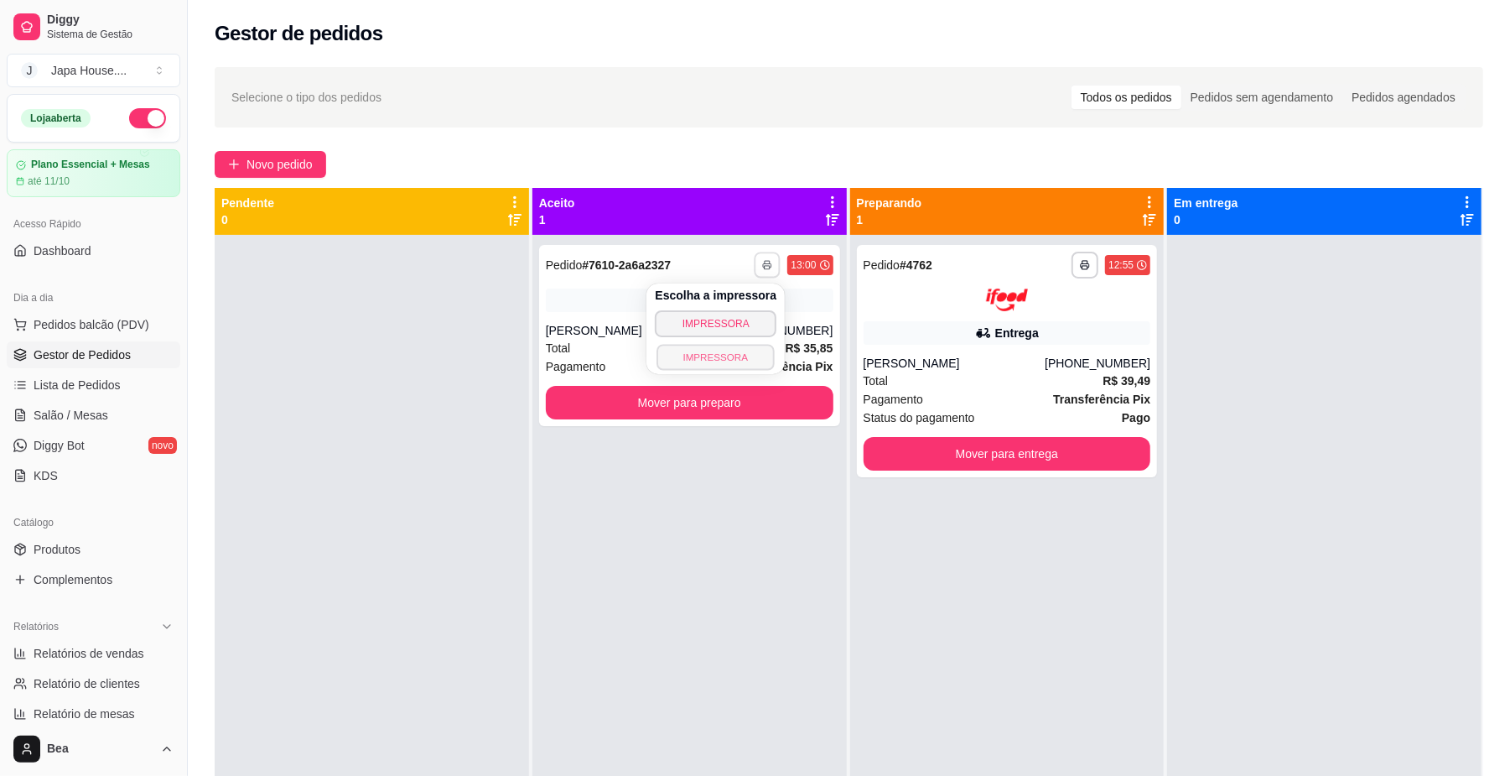
click at [732, 362] on button "IMPRESSORA" at bounding box center [715, 357] width 117 height 26
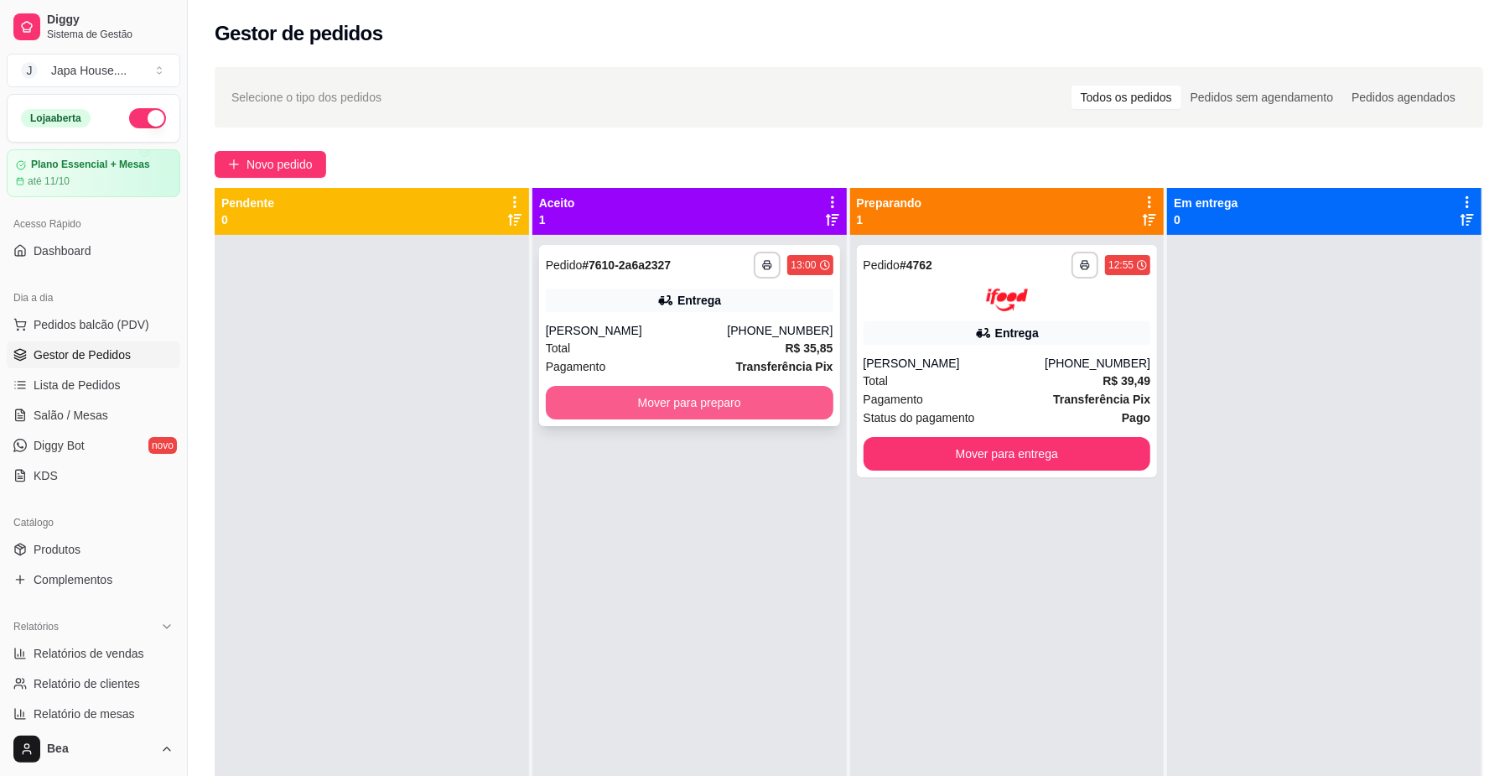
click at [729, 409] on button "Mover para preparo" at bounding box center [690, 403] width 288 height 34
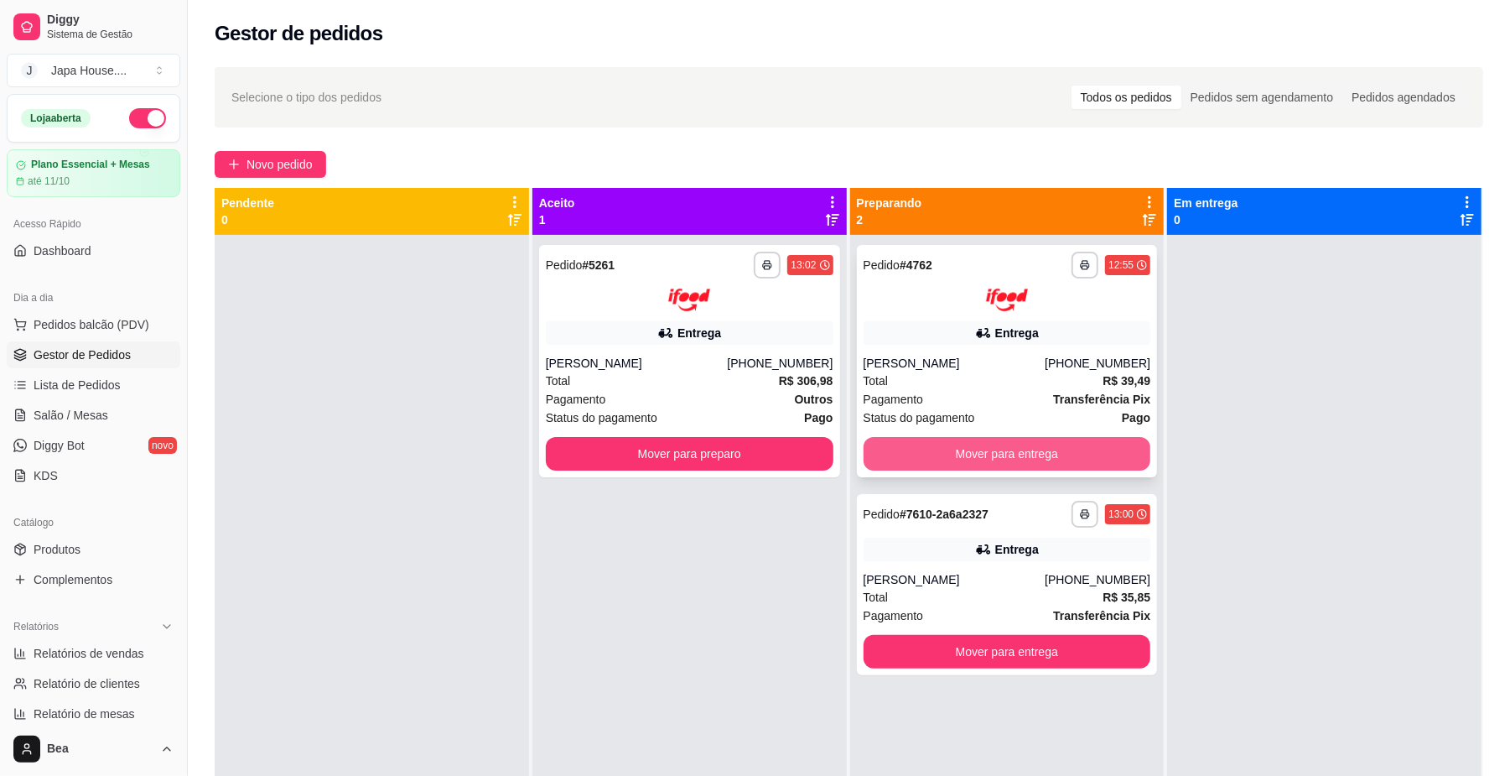
click at [1034, 451] on button "Mover para entrega" at bounding box center [1008, 454] width 288 height 34
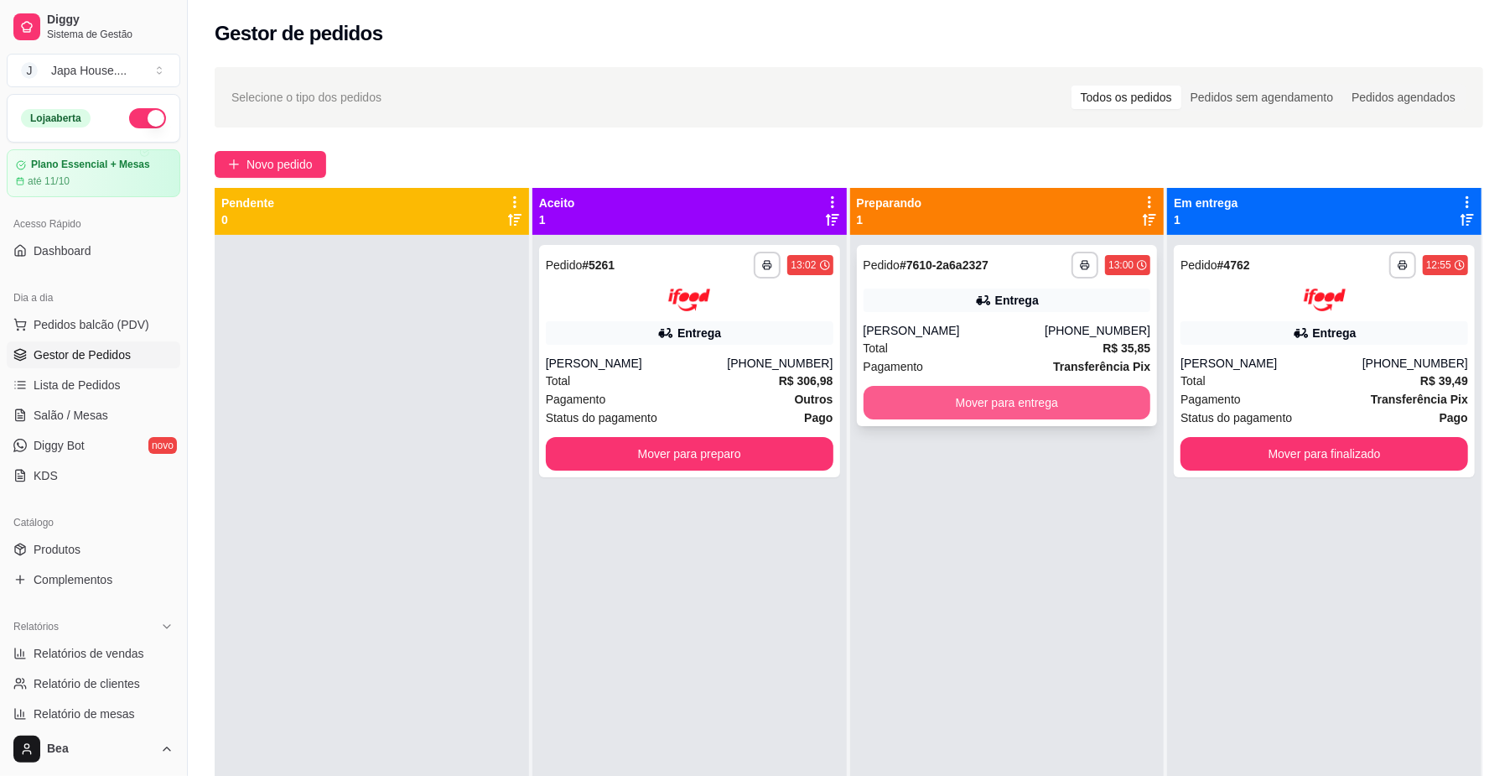
click at [993, 400] on button "Mover para entrega" at bounding box center [1008, 403] width 288 height 34
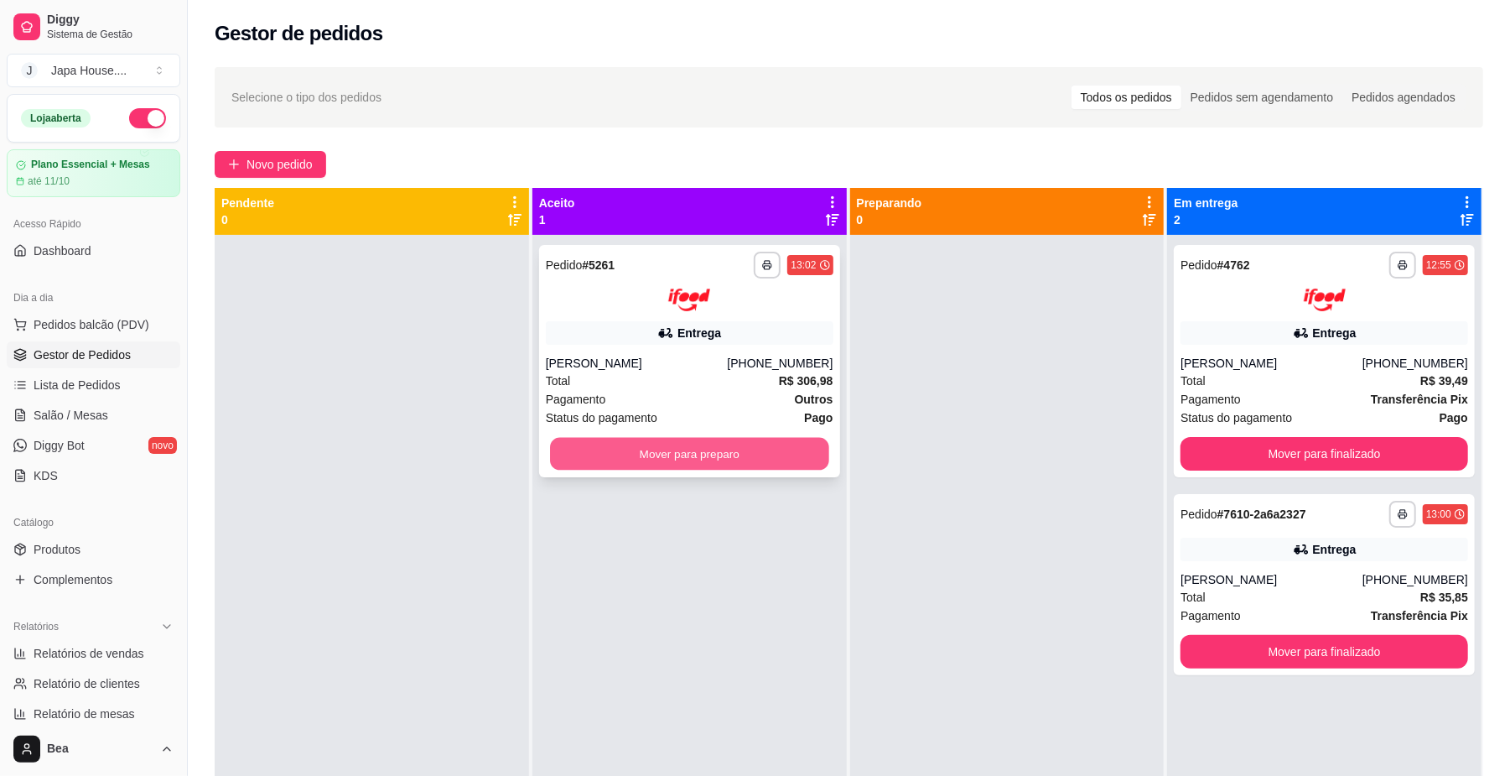
click at [773, 458] on button "Mover para preparo" at bounding box center [689, 453] width 278 height 33
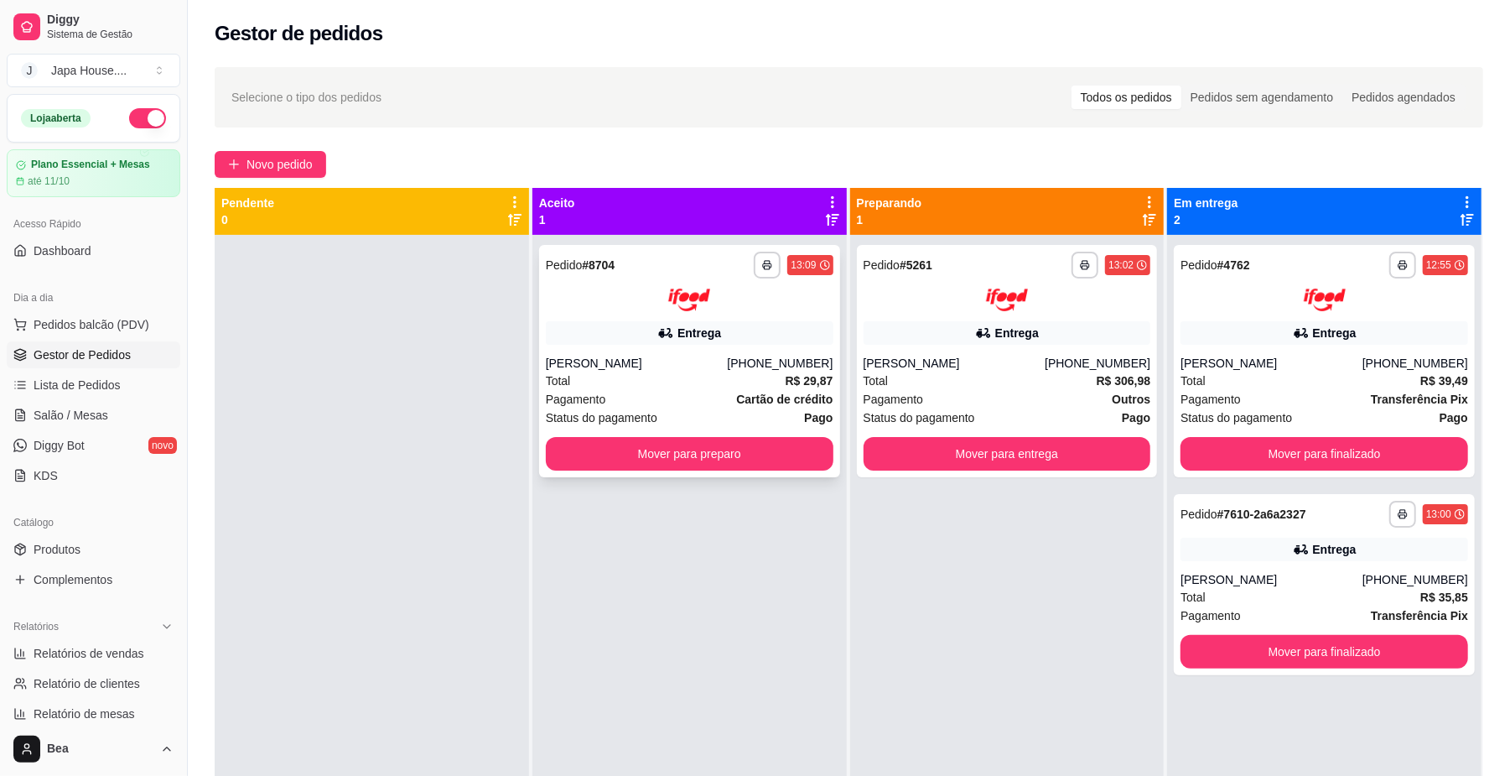
click at [724, 313] on div "**********" at bounding box center [689, 361] width 301 height 232
click at [699, 453] on button "Mover para preparo" at bounding box center [689, 453] width 278 height 33
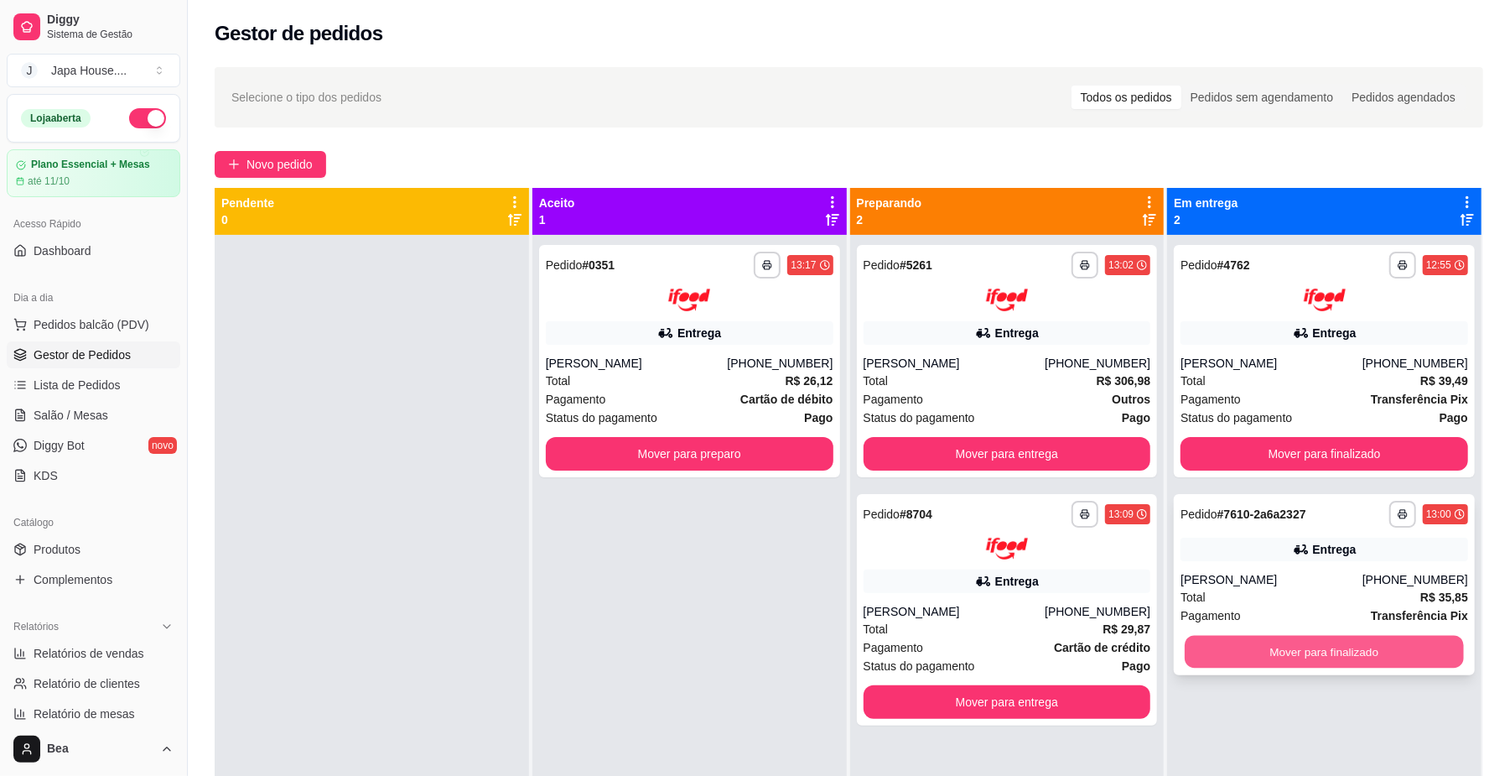
click at [1241, 651] on button "Mover para finalizado" at bounding box center [1324, 651] width 278 height 33
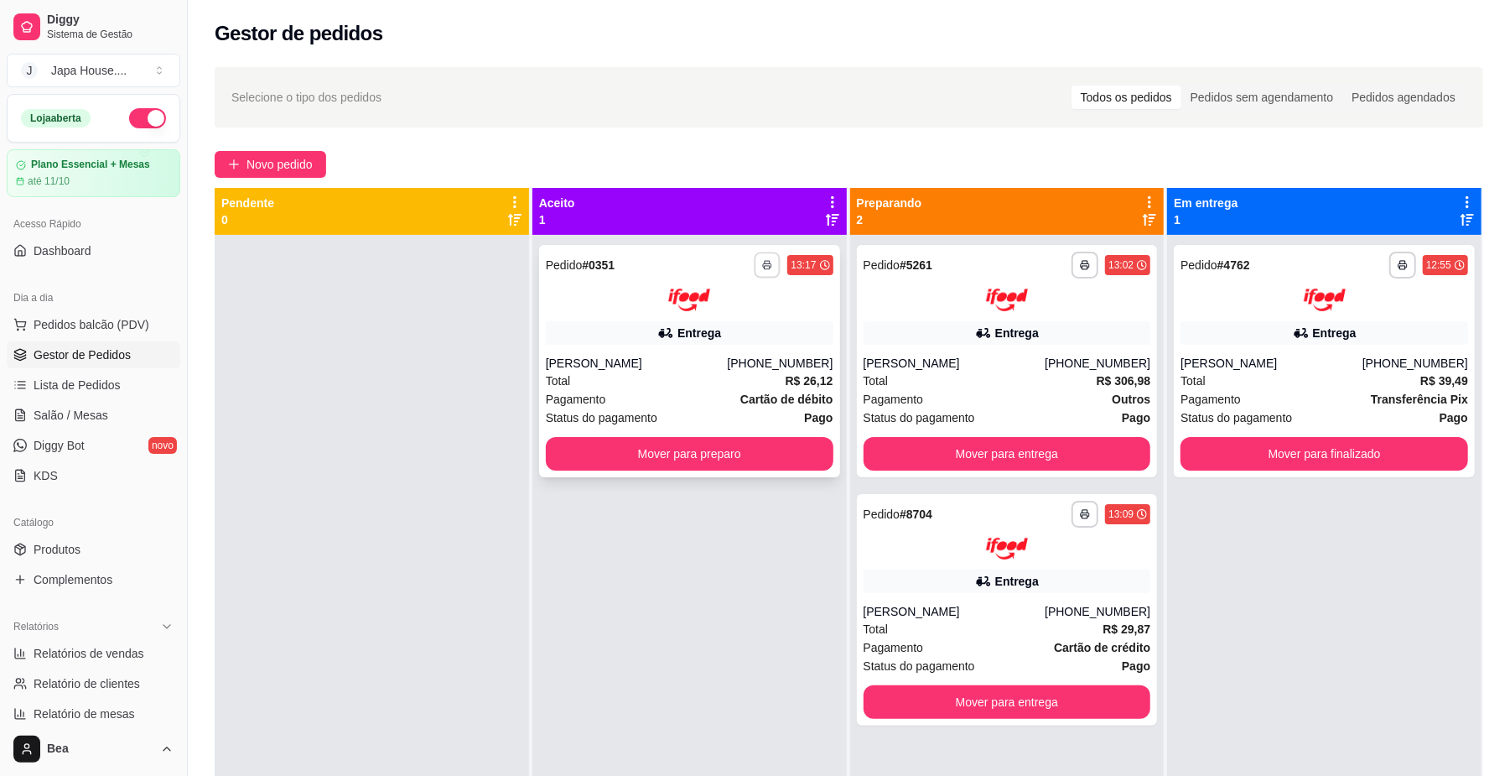
click at [761, 277] on button "button" at bounding box center [768, 265] width 26 height 26
click at [733, 357] on button "IMPRESSORA" at bounding box center [715, 357] width 117 height 26
click at [761, 270] on button "button" at bounding box center [768, 265] width 26 height 26
click at [735, 352] on button "IMPRESSORA" at bounding box center [715, 357] width 117 height 26
click at [758, 263] on div "**********" at bounding box center [793, 265] width 79 height 27
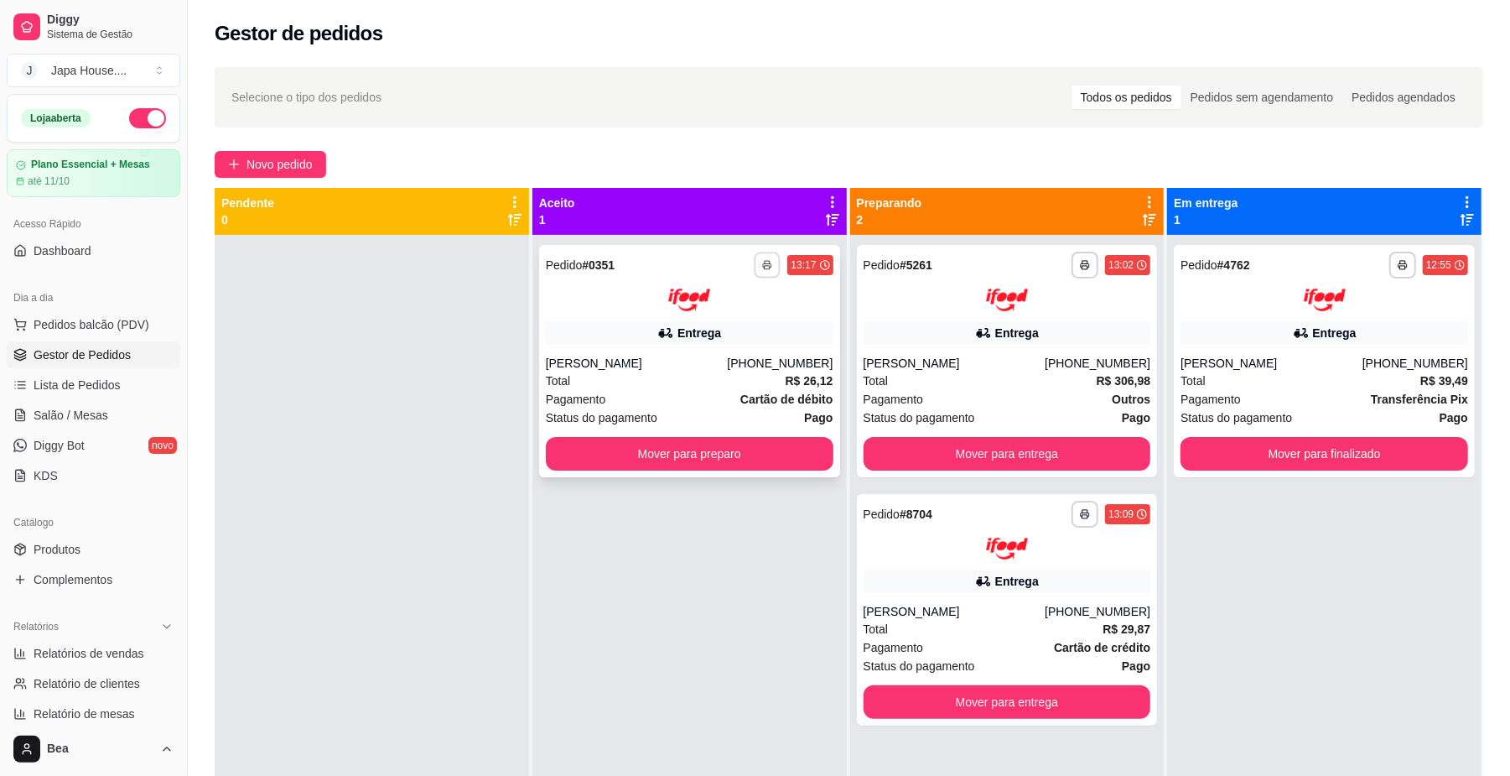
click at [755, 272] on button "button" at bounding box center [768, 265] width 26 height 26
click at [743, 349] on button "IMPRESSORA" at bounding box center [715, 357] width 117 height 26
click at [692, 457] on button "Mover para preparo" at bounding box center [689, 453] width 278 height 33
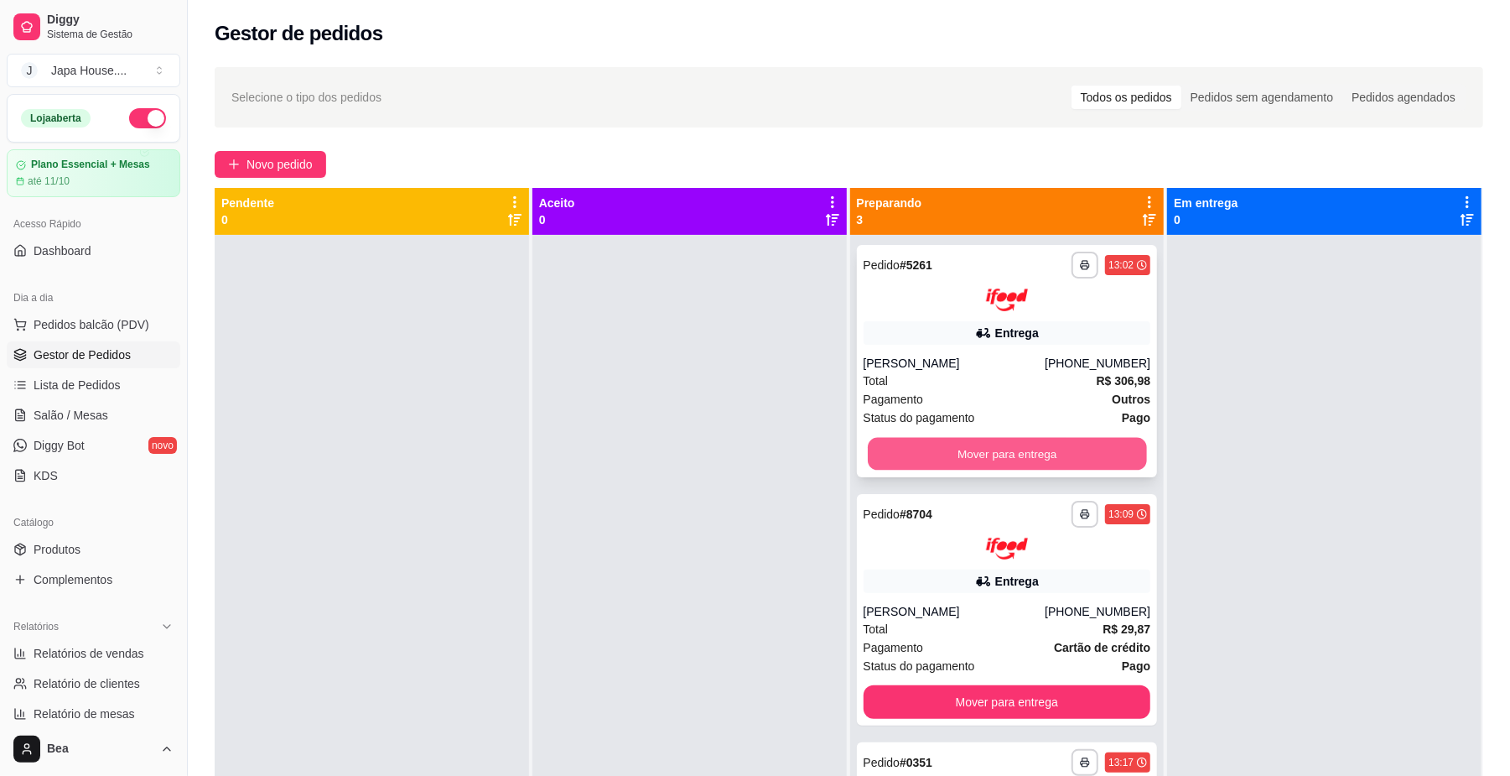
click at [1036, 448] on button "Mover para entrega" at bounding box center [1007, 453] width 278 height 33
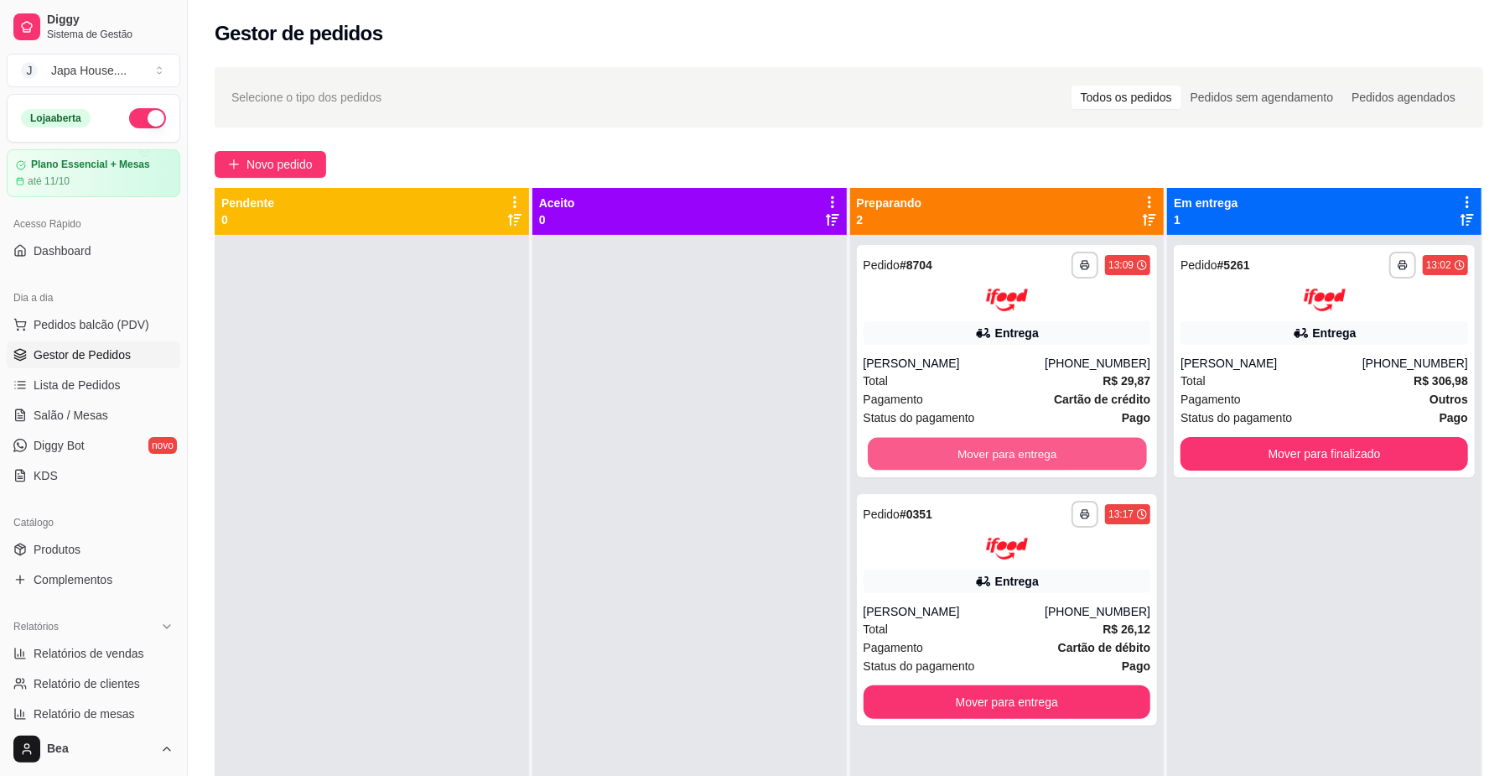
click at [1036, 448] on button "Mover para entrega" at bounding box center [1007, 453] width 278 height 33
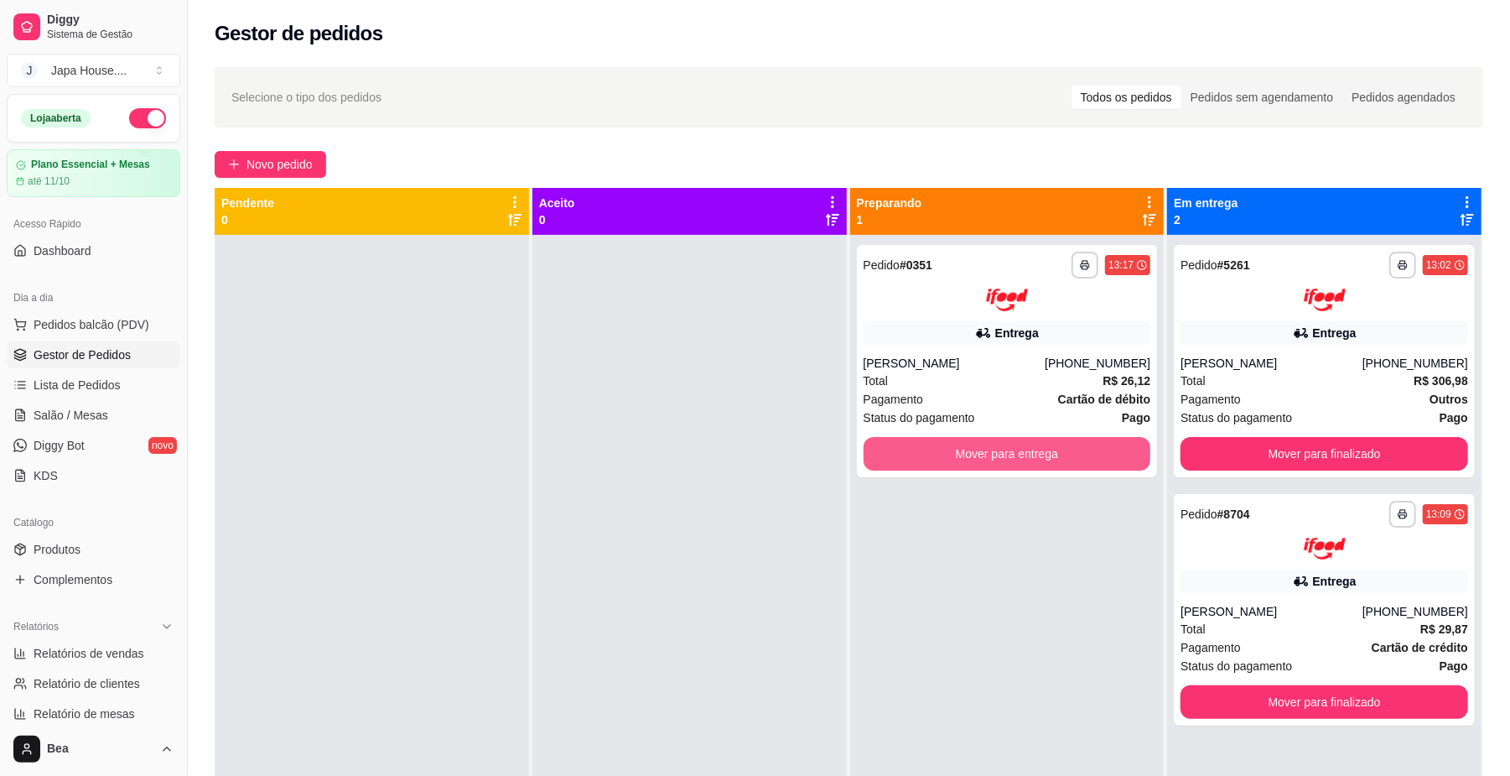
click at [1036, 448] on button "Mover para entrega" at bounding box center [1008, 454] width 288 height 34
